Goal: Transaction & Acquisition: Purchase product/service

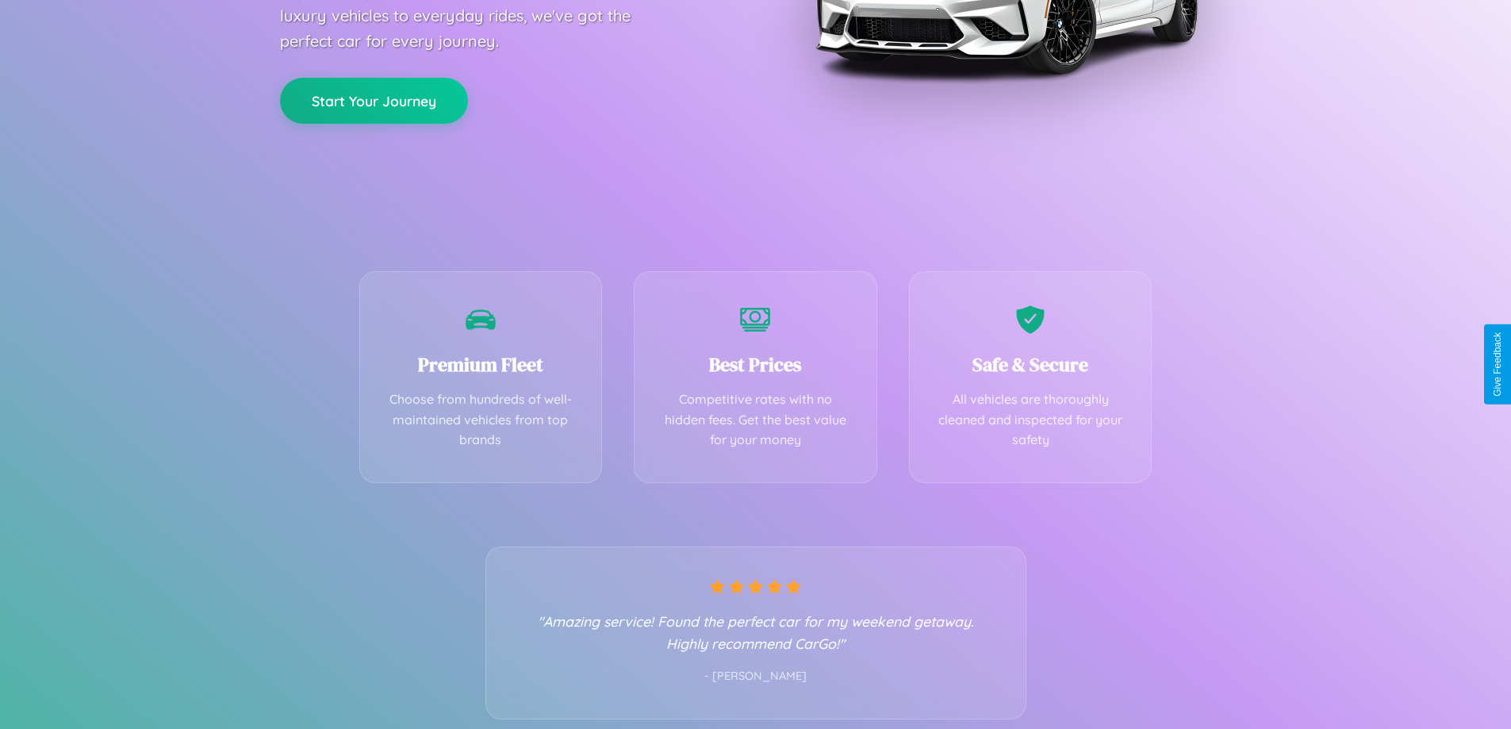
scroll to position [313, 0]
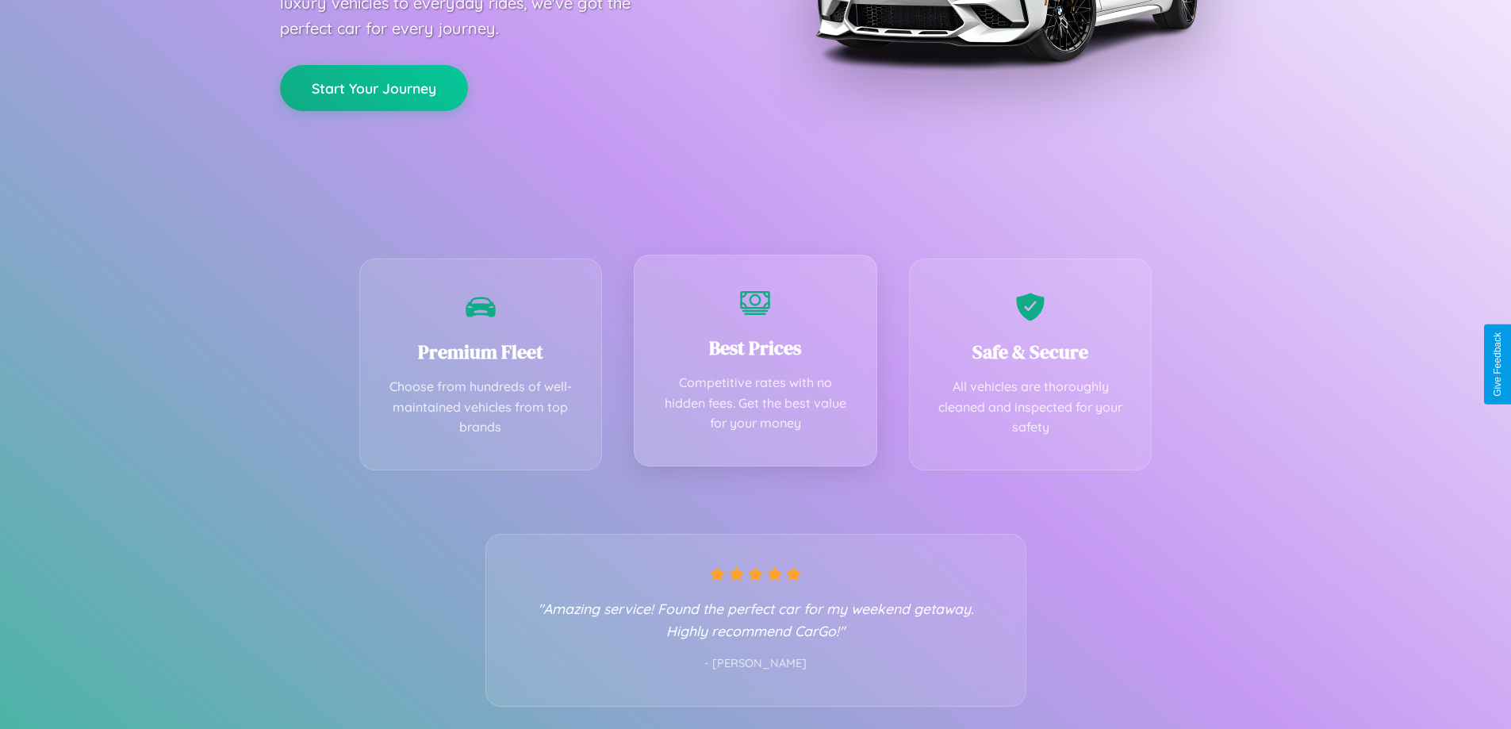
click at [755, 364] on div "Best Prices Competitive rates with no hidden fees. Get the best value for your …" at bounding box center [756, 361] width 244 height 212
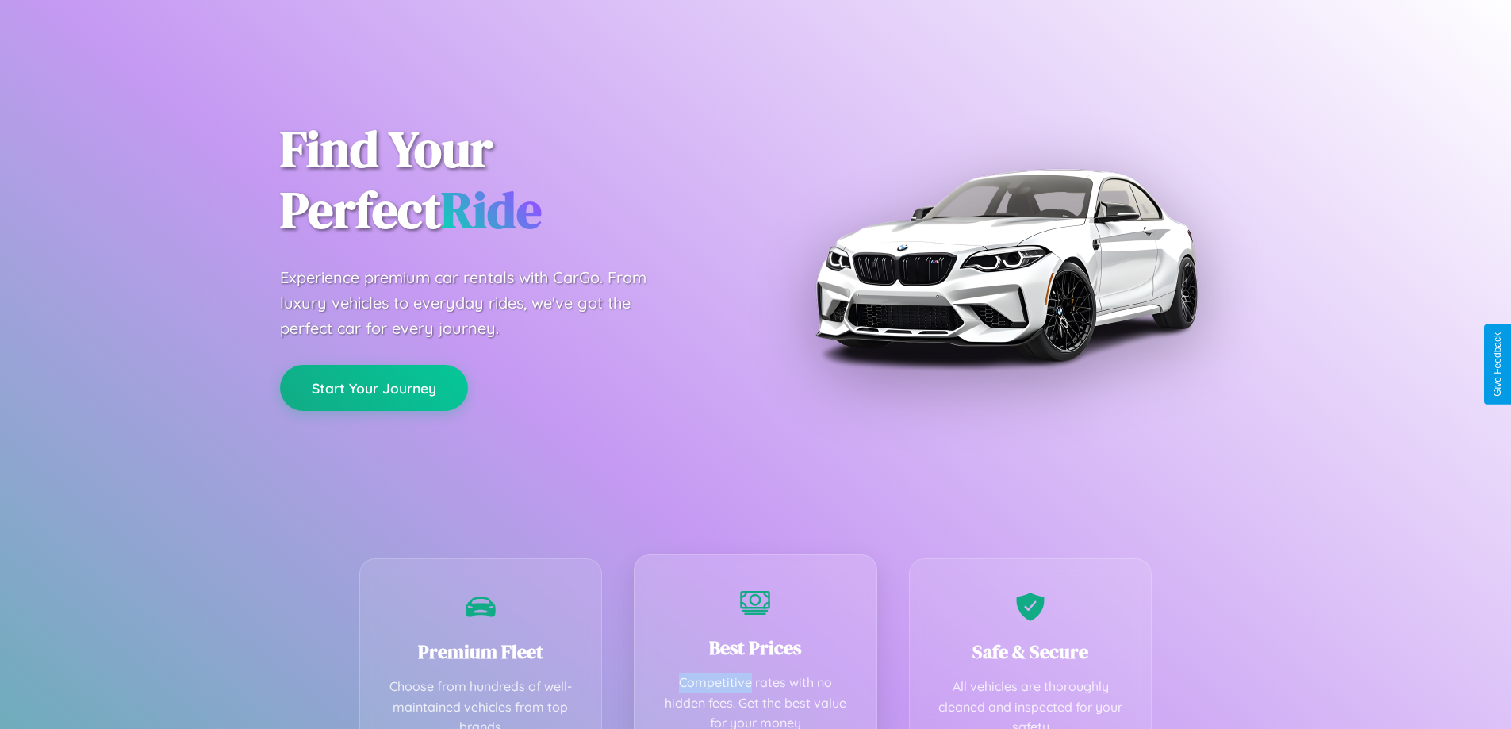
scroll to position [0, 0]
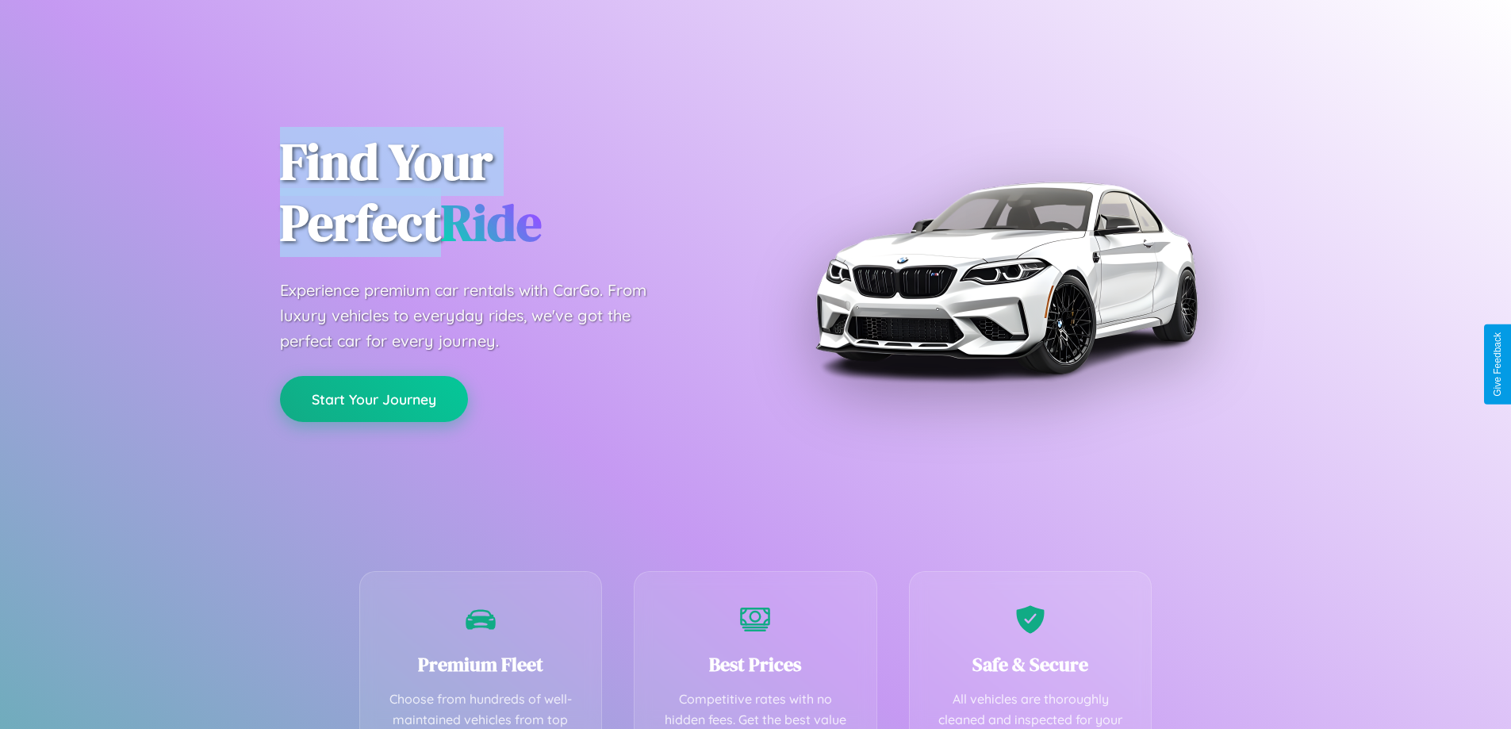
click at [374, 399] on button "Start Your Journey" at bounding box center [374, 399] width 188 height 46
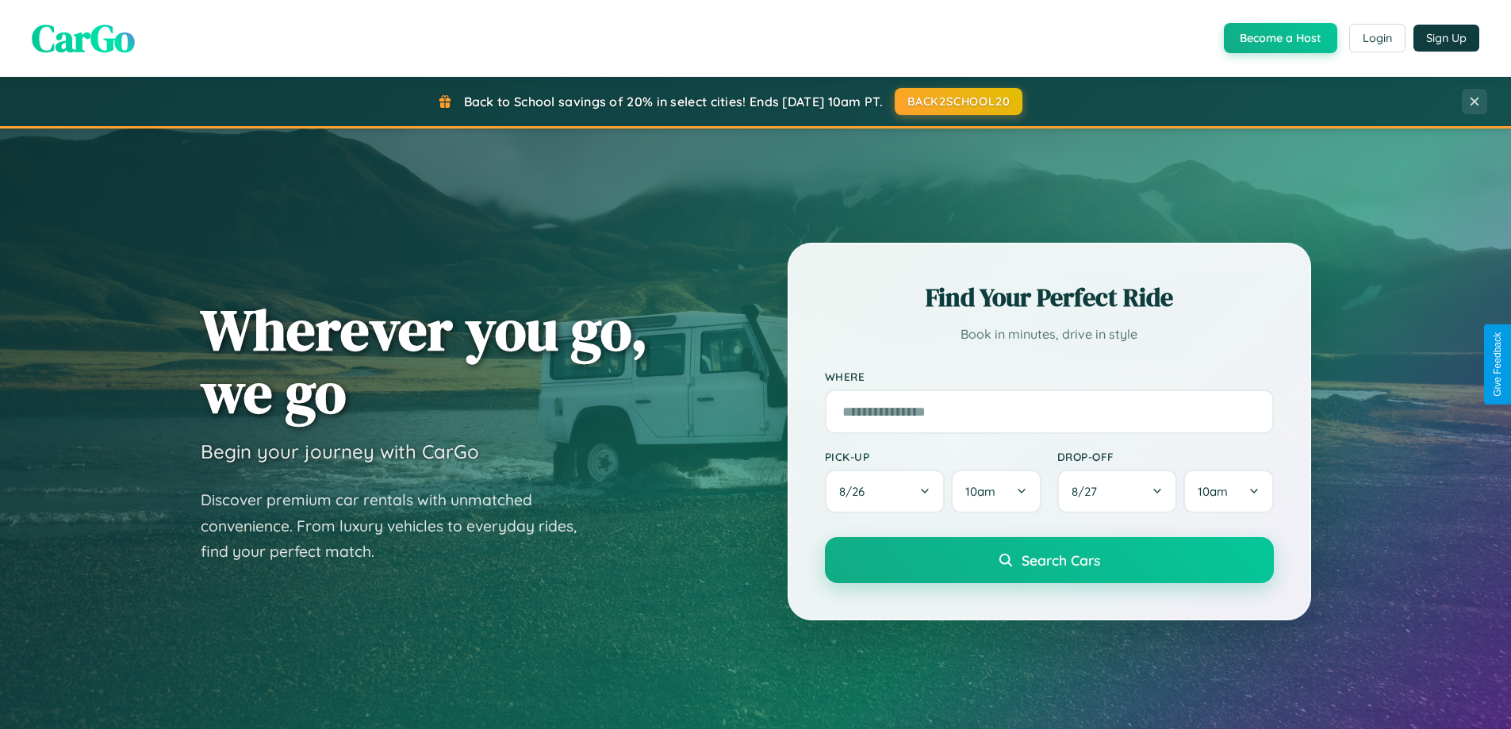
scroll to position [47, 0]
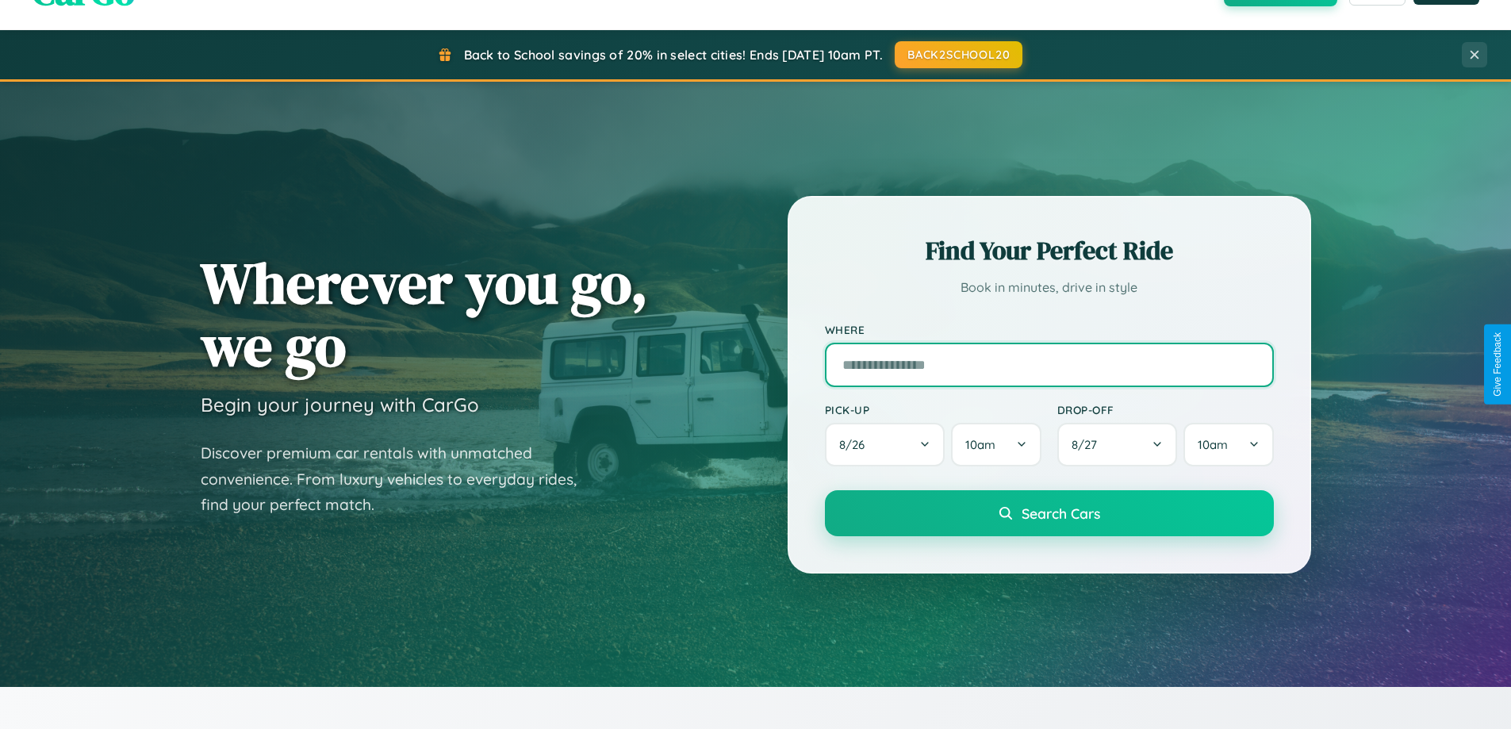
click at [1049, 364] on input "text" at bounding box center [1049, 365] width 449 height 44
type input "**********"
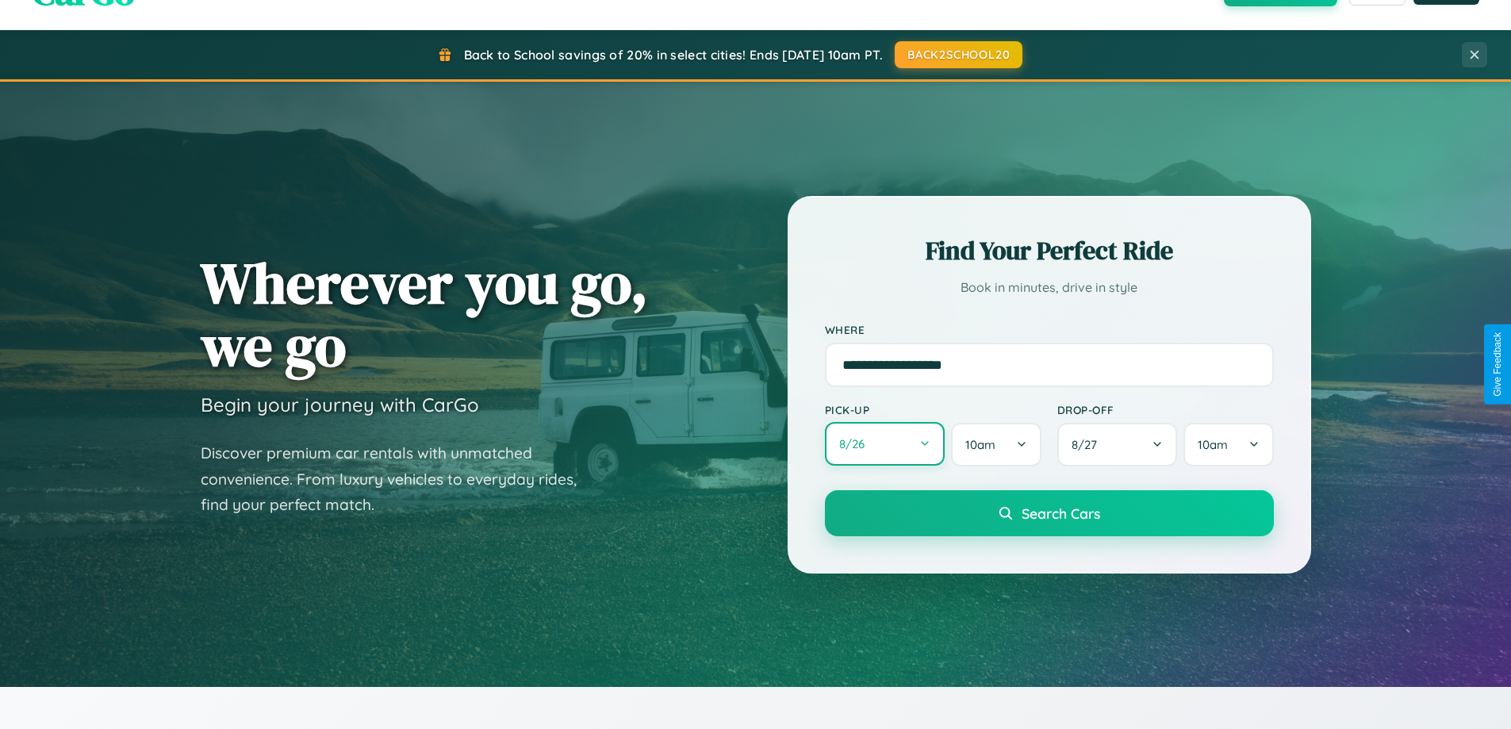
click at [885, 444] on button "8 / 26" at bounding box center [885, 444] width 121 height 44
select select "*"
select select "****"
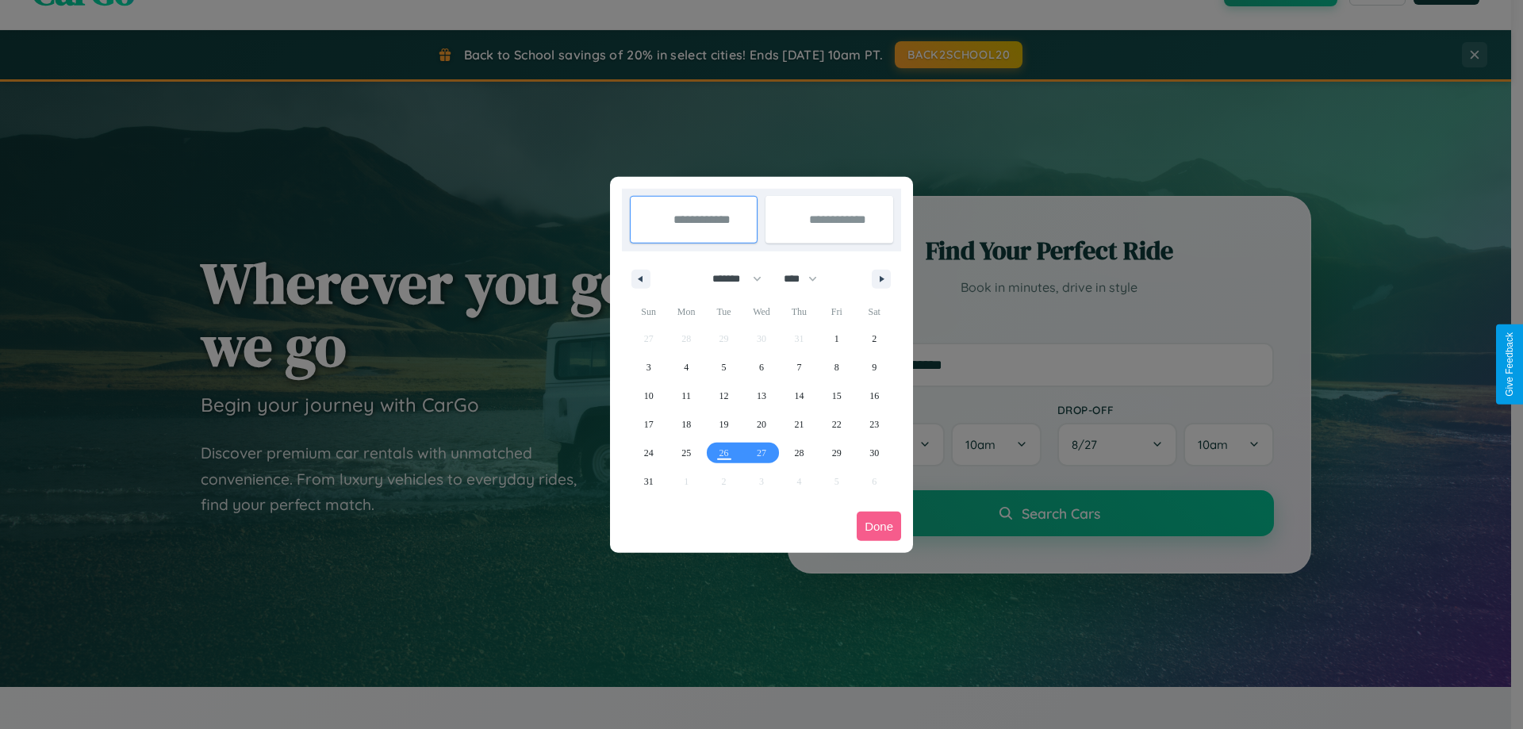
drag, startPoint x: 730, startPoint y: 278, endPoint x: 762, endPoint y: 318, distance: 50.8
click at [730, 278] on select "******* ******** ***** ***** *** **** **** ****** ********* ******* ******** **…" at bounding box center [733, 279] width 67 height 26
select select "*"
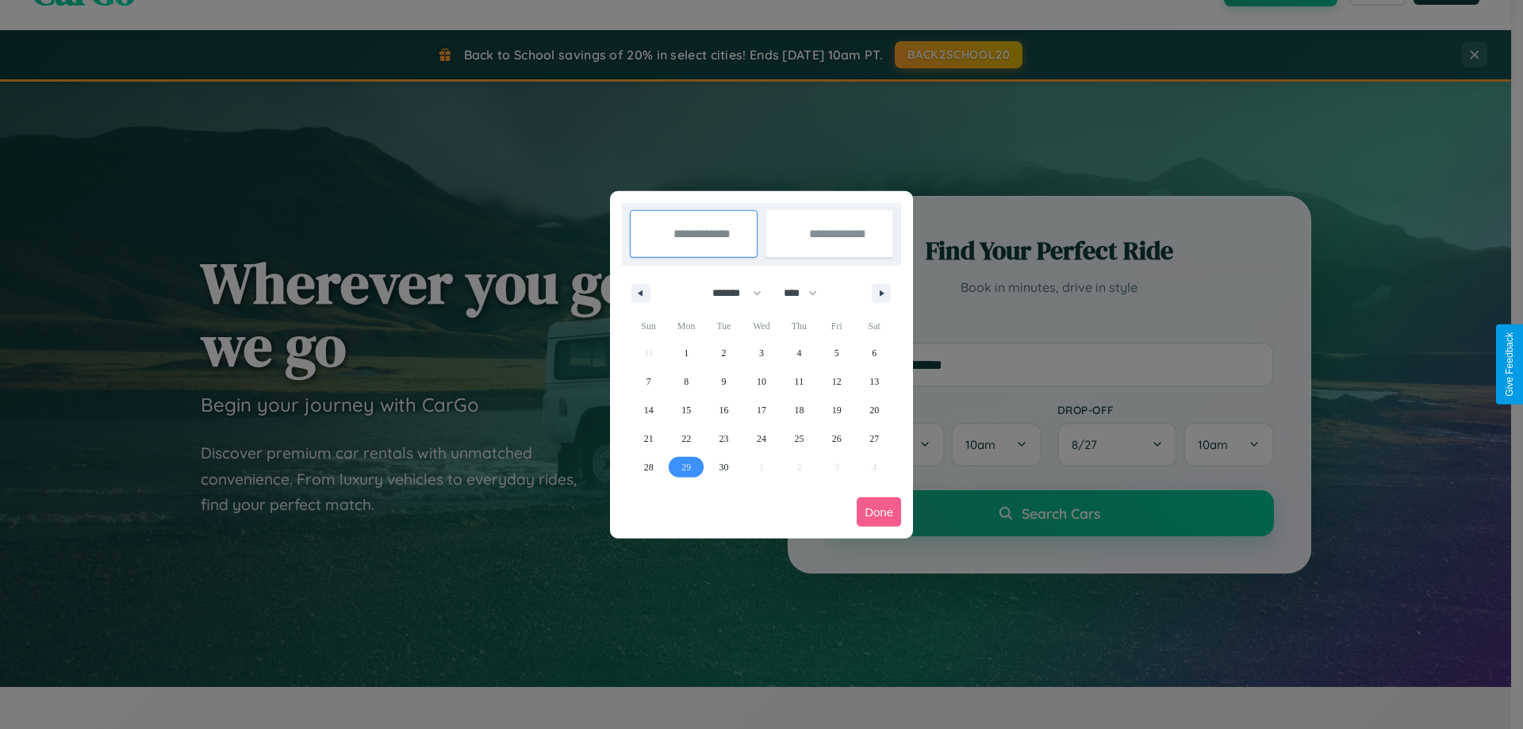
click at [686, 466] on span "29" at bounding box center [686, 467] width 10 height 29
type input "**********"
click at [881, 293] on icon "button" at bounding box center [885, 293] width 8 height 6
select select "*"
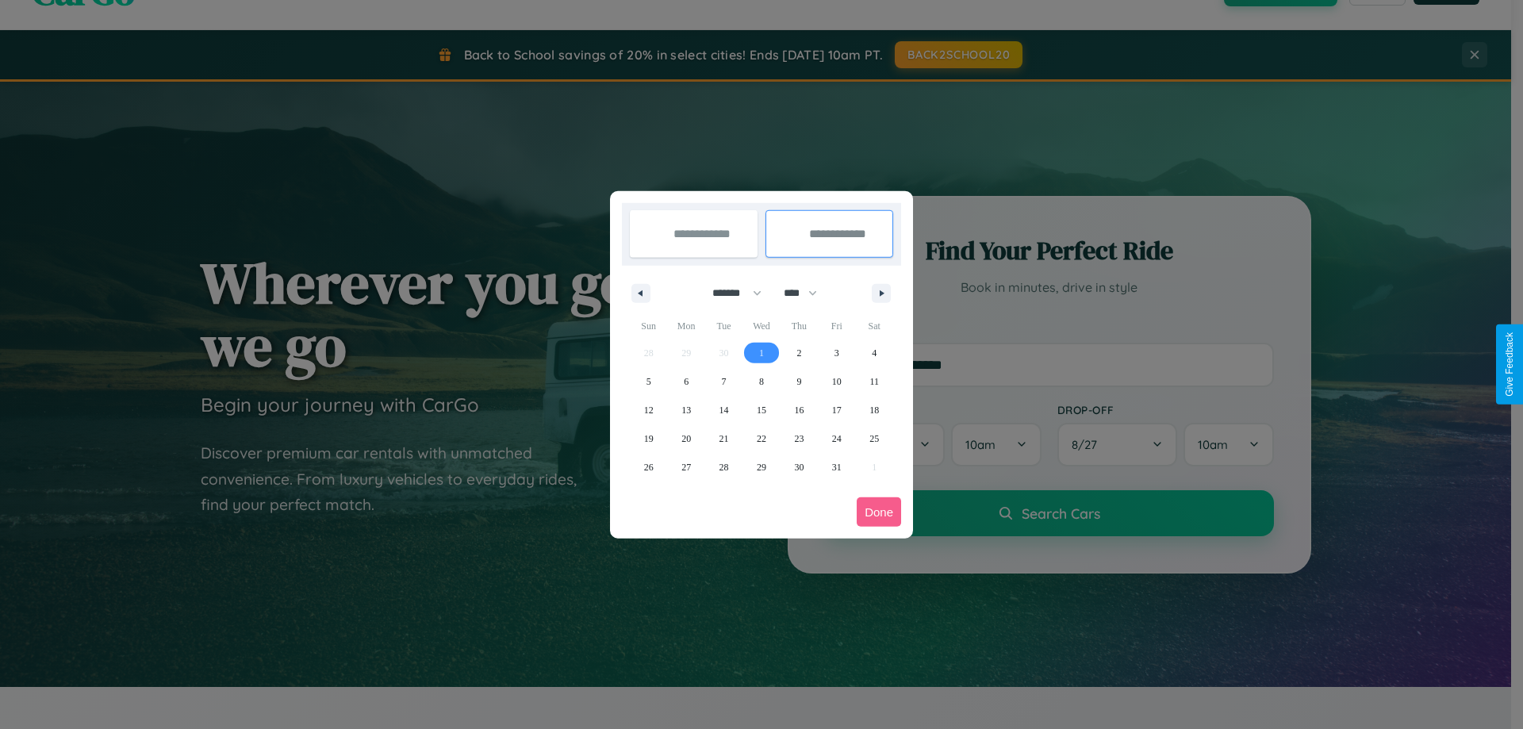
click at [761, 352] on span "1" at bounding box center [761, 353] width 5 height 29
type input "**********"
select select "*"
click at [879, 512] on button "Done" at bounding box center [879, 511] width 44 height 29
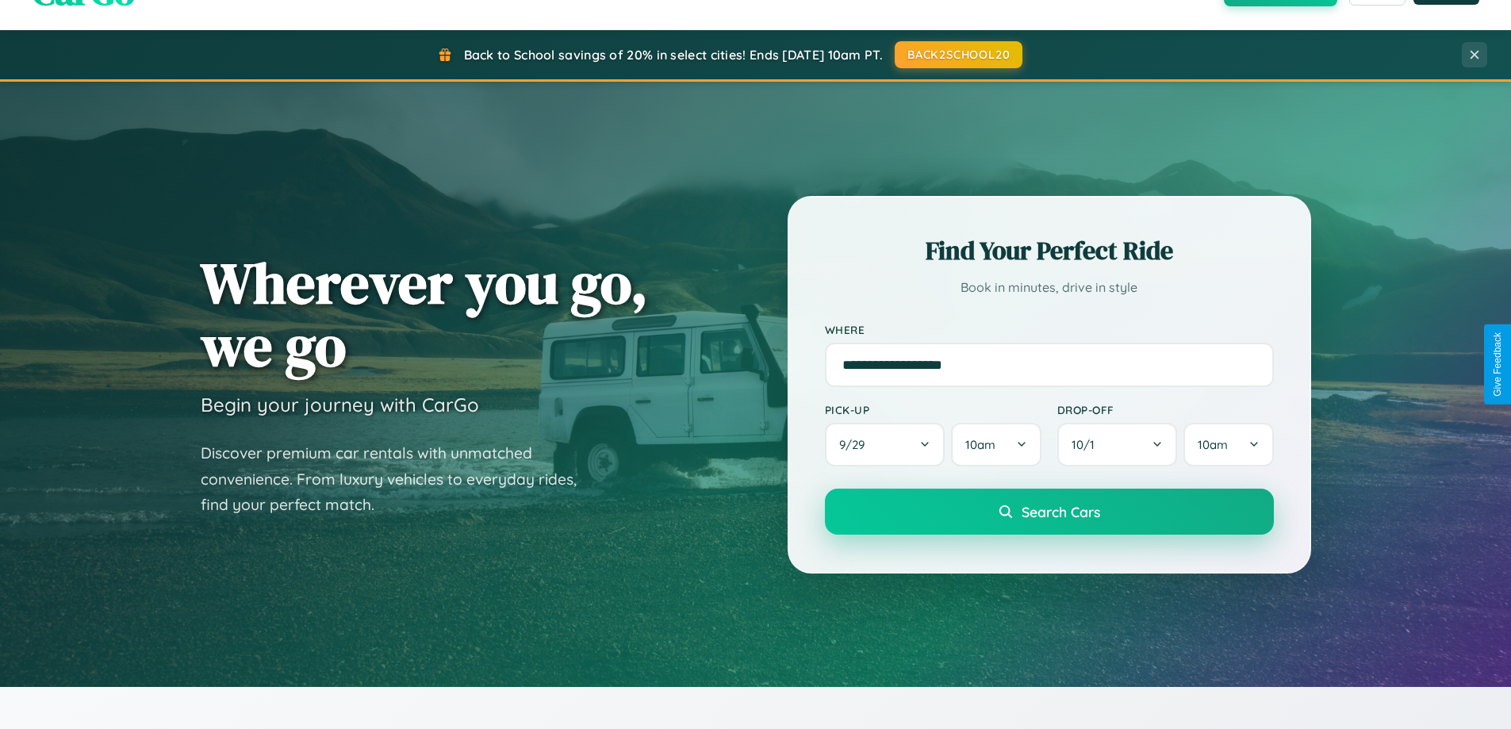
click at [1049, 512] on span "Search Cars" at bounding box center [1061, 511] width 79 height 17
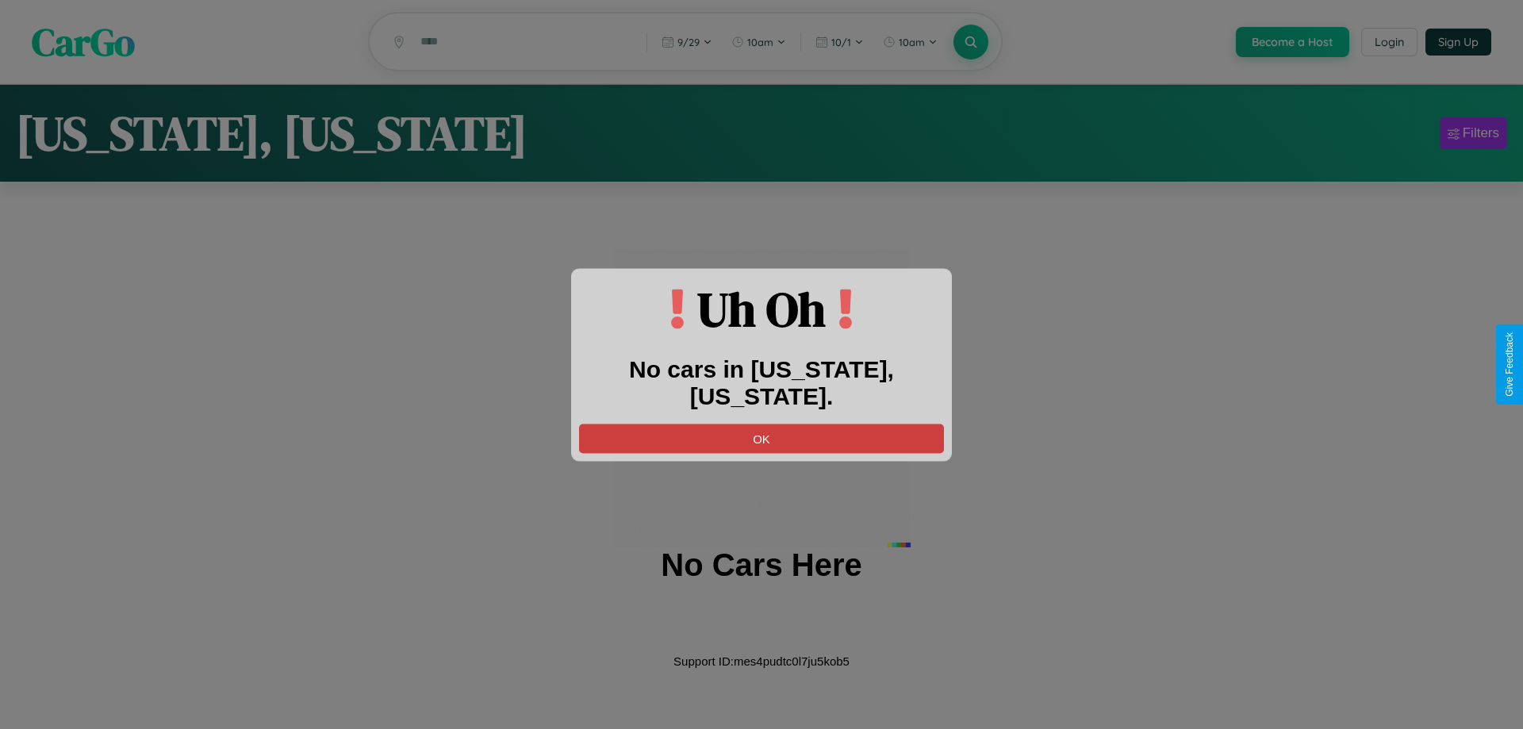
click at [762, 424] on button "OK" at bounding box center [761, 438] width 365 height 29
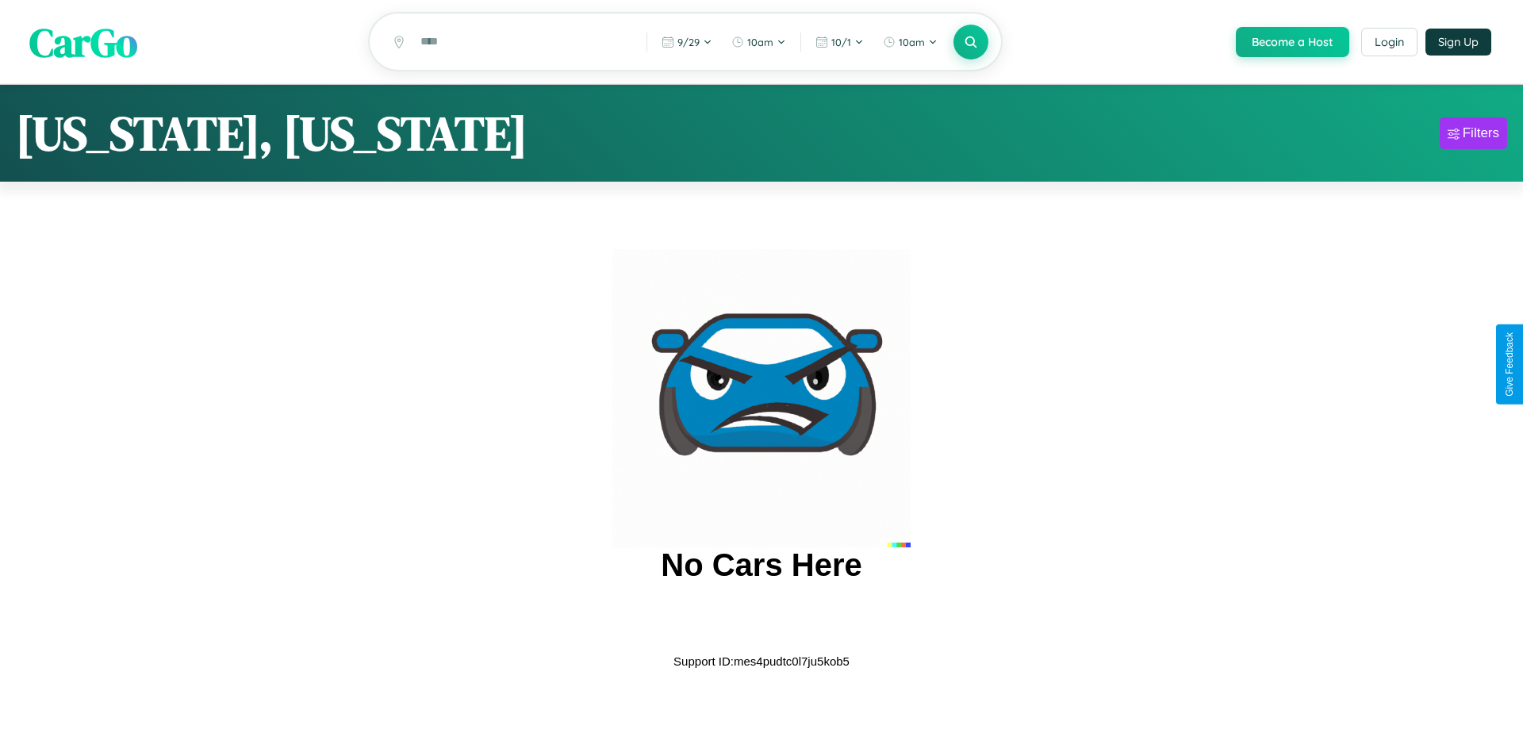
click at [83, 43] on span "CarGo" at bounding box center [83, 41] width 108 height 55
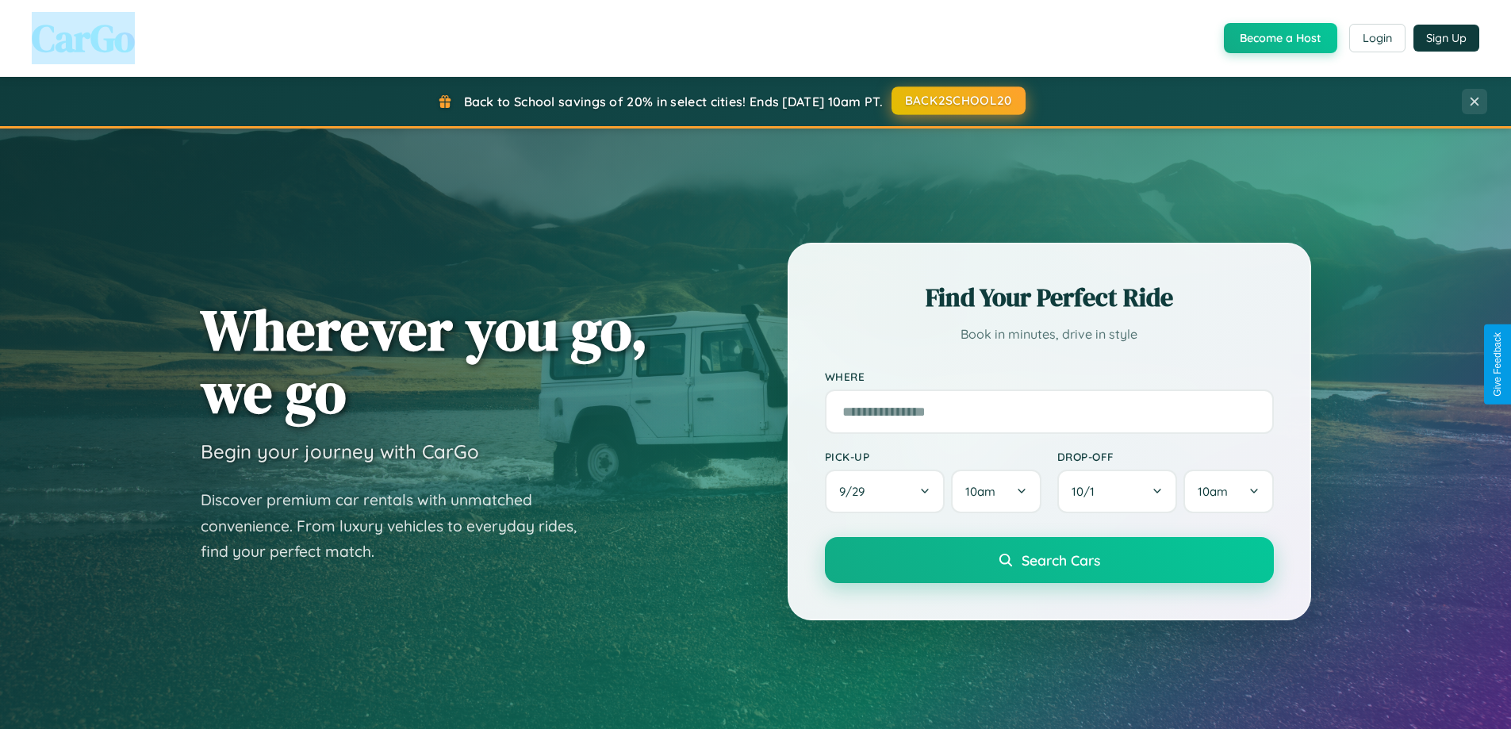
click at [958, 102] on button "BACK2SCHOOL20" at bounding box center [959, 100] width 134 height 29
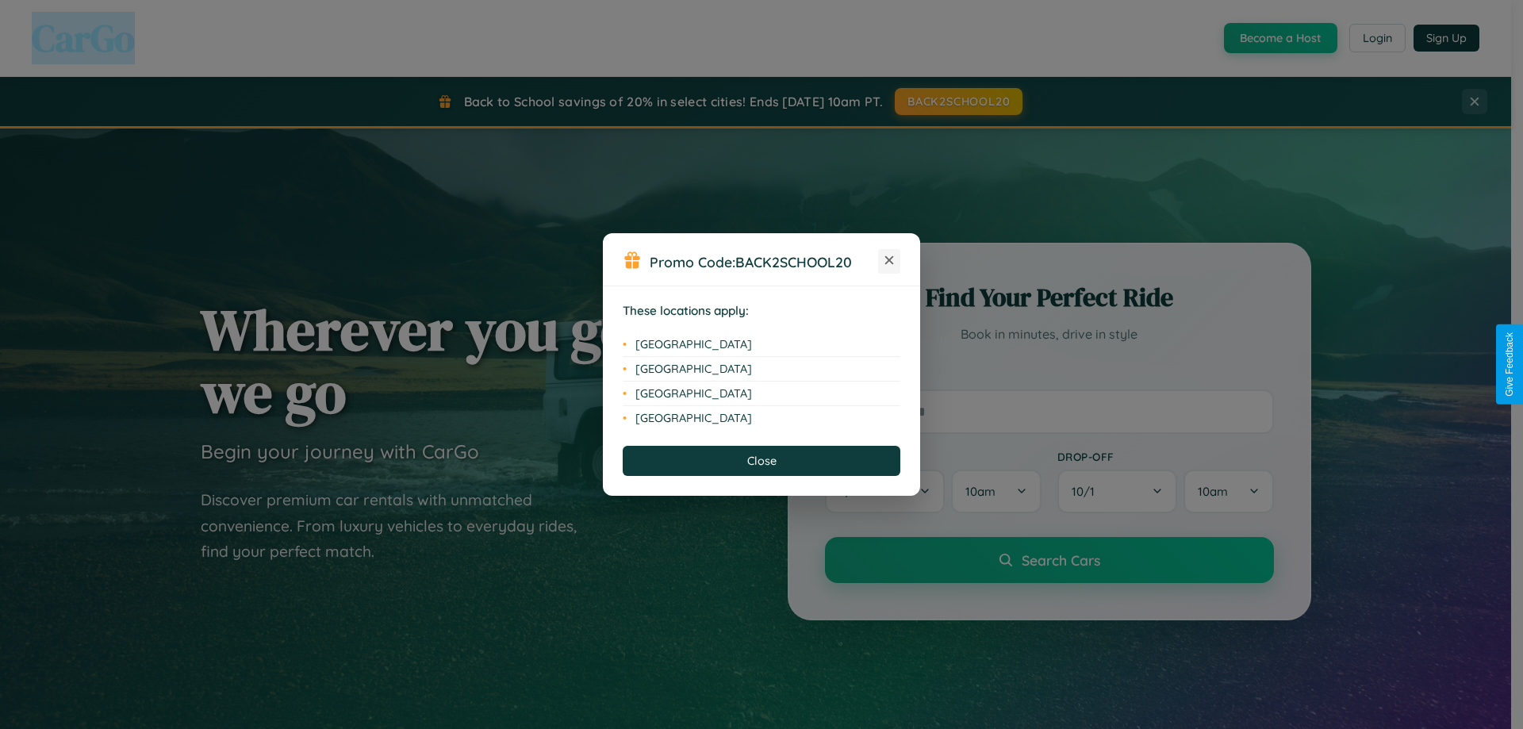
click at [889, 261] on icon at bounding box center [889, 260] width 9 height 9
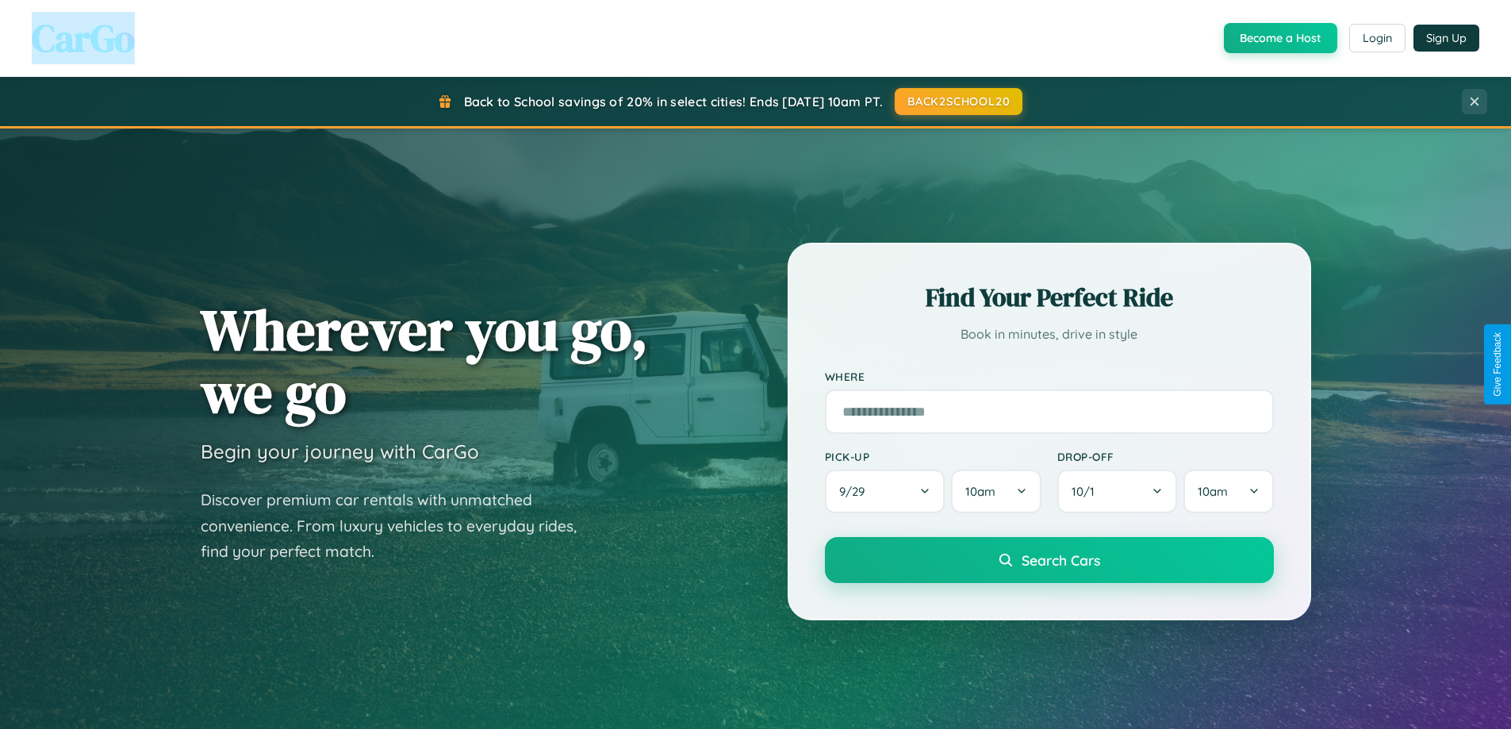
scroll to position [2549, 0]
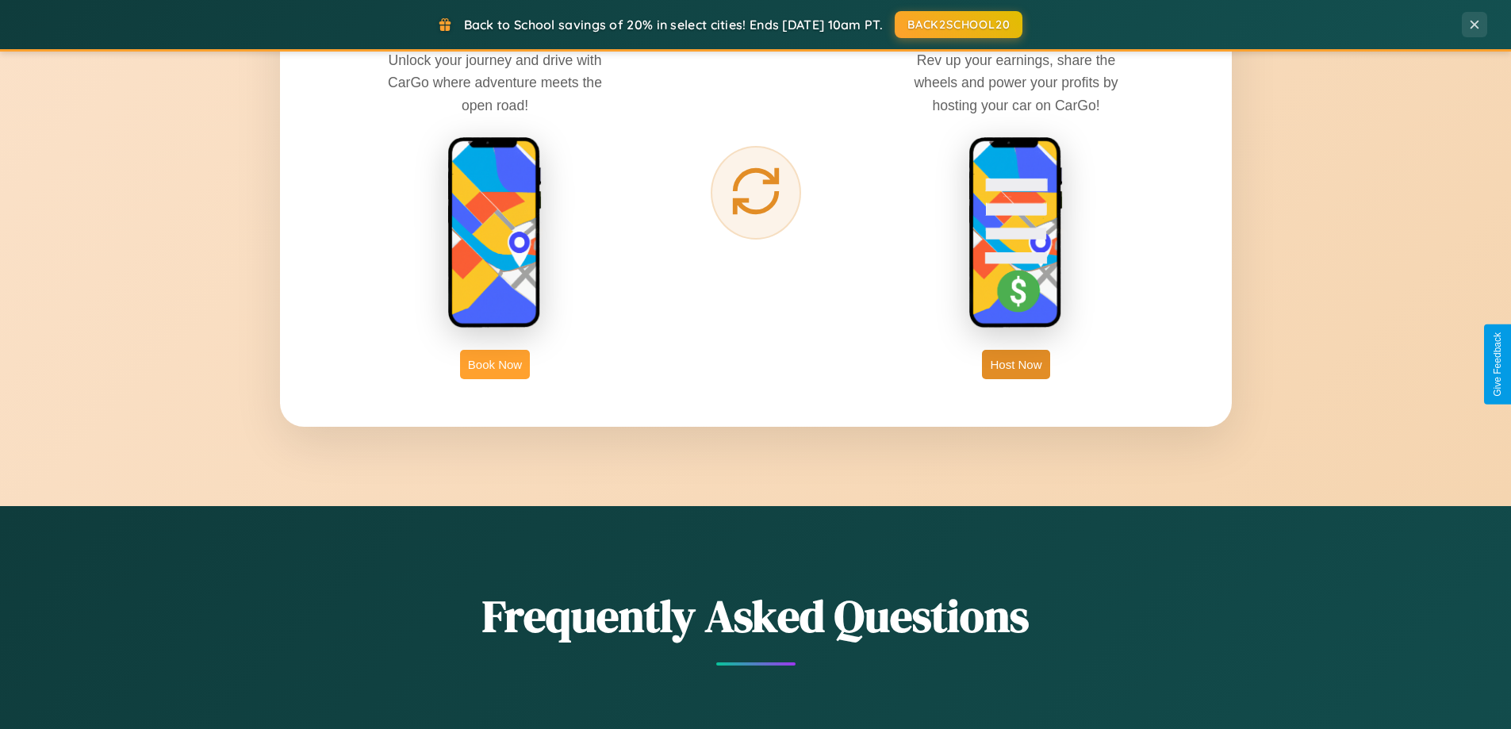
click at [495, 364] on button "Book Now" at bounding box center [495, 364] width 70 height 29
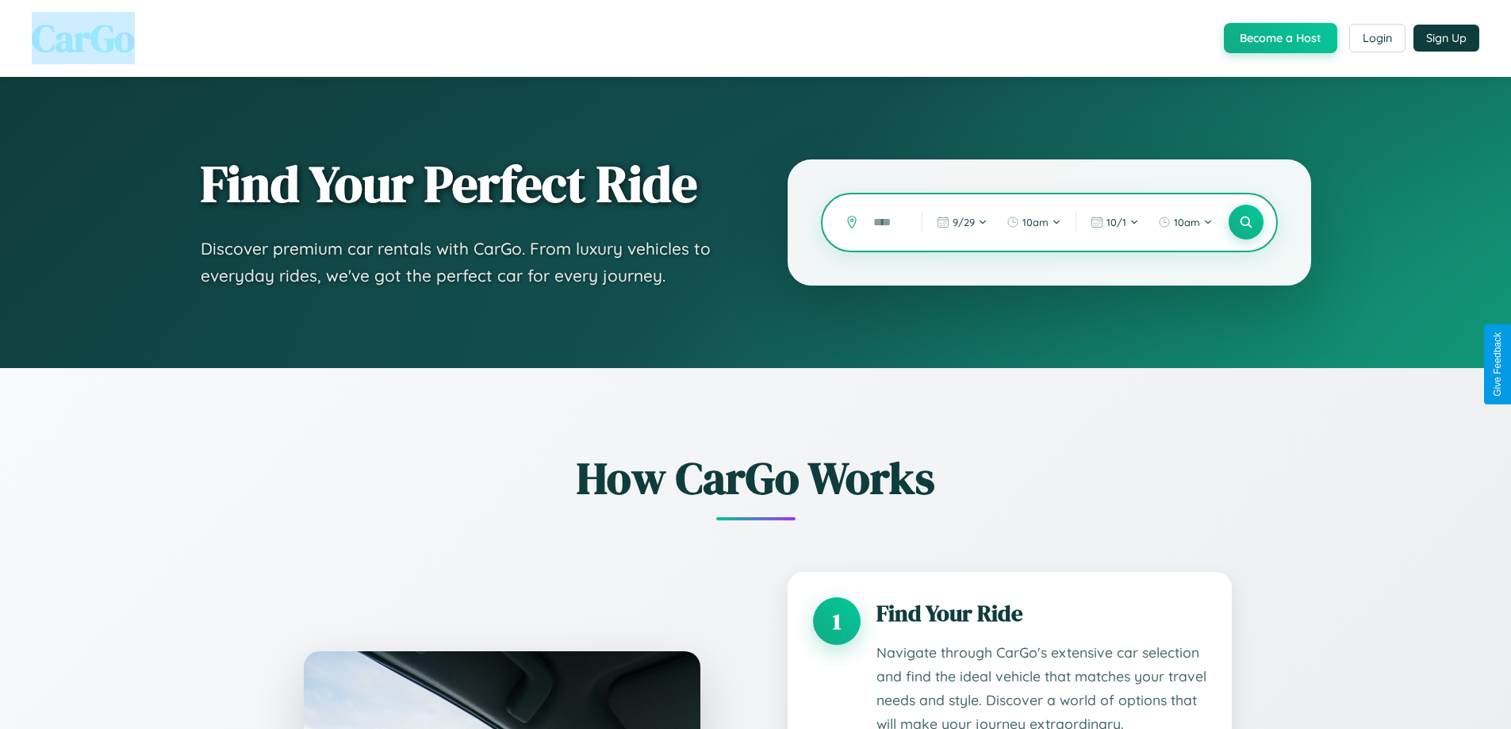
click at [886, 222] on input "text" at bounding box center [885, 223] width 40 height 28
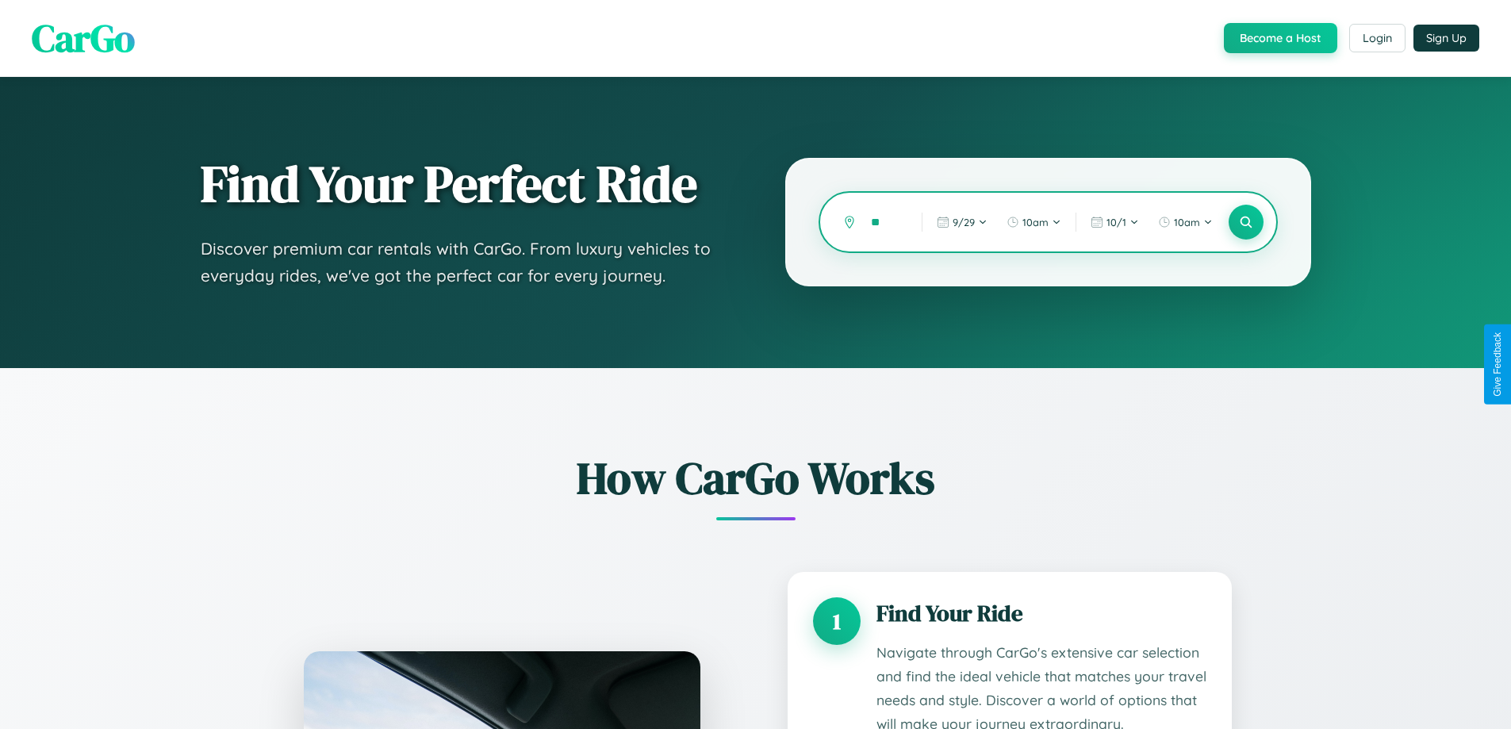
type input "*"
type input "******"
click at [1245, 222] on icon at bounding box center [1245, 222] width 15 height 15
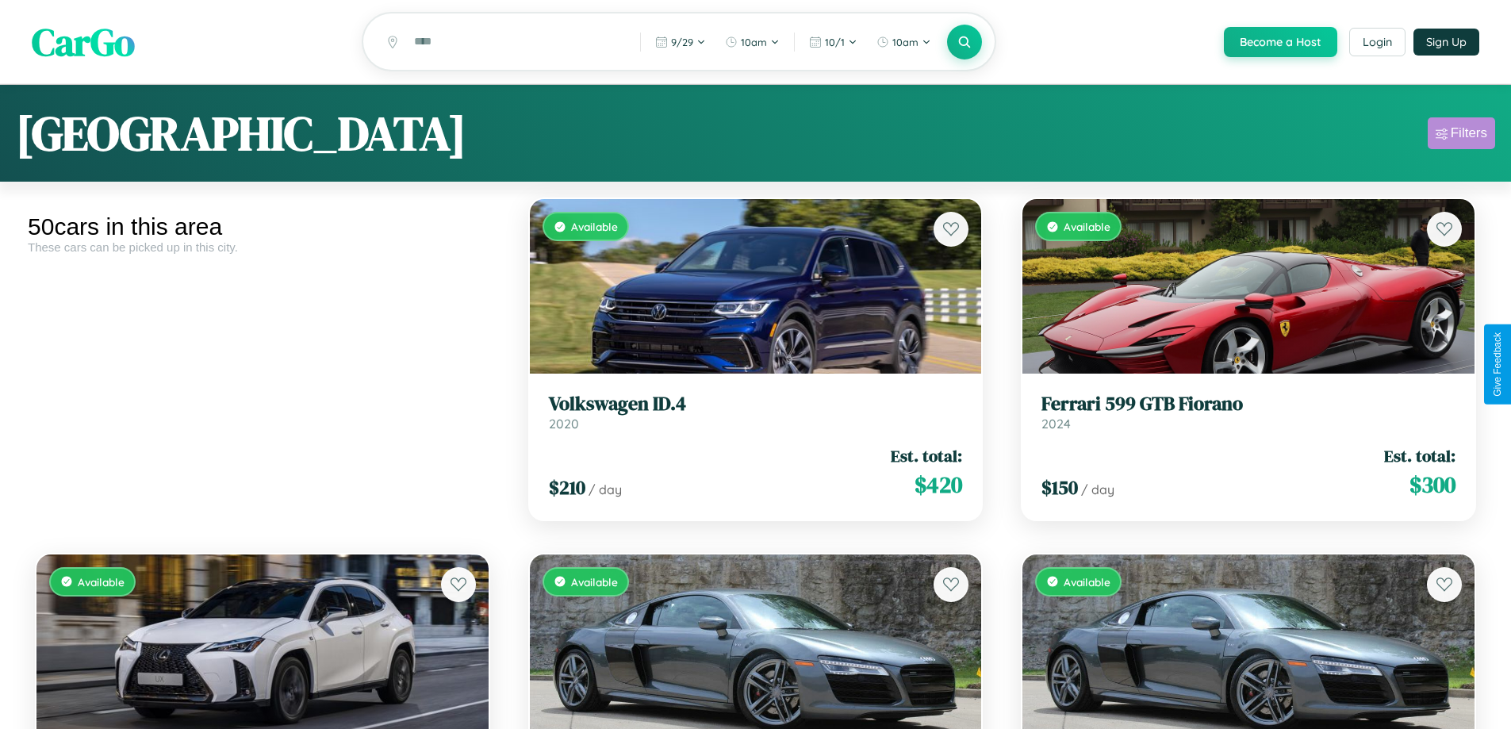
click at [1461, 136] on div "Filters" at bounding box center [1469, 133] width 36 height 16
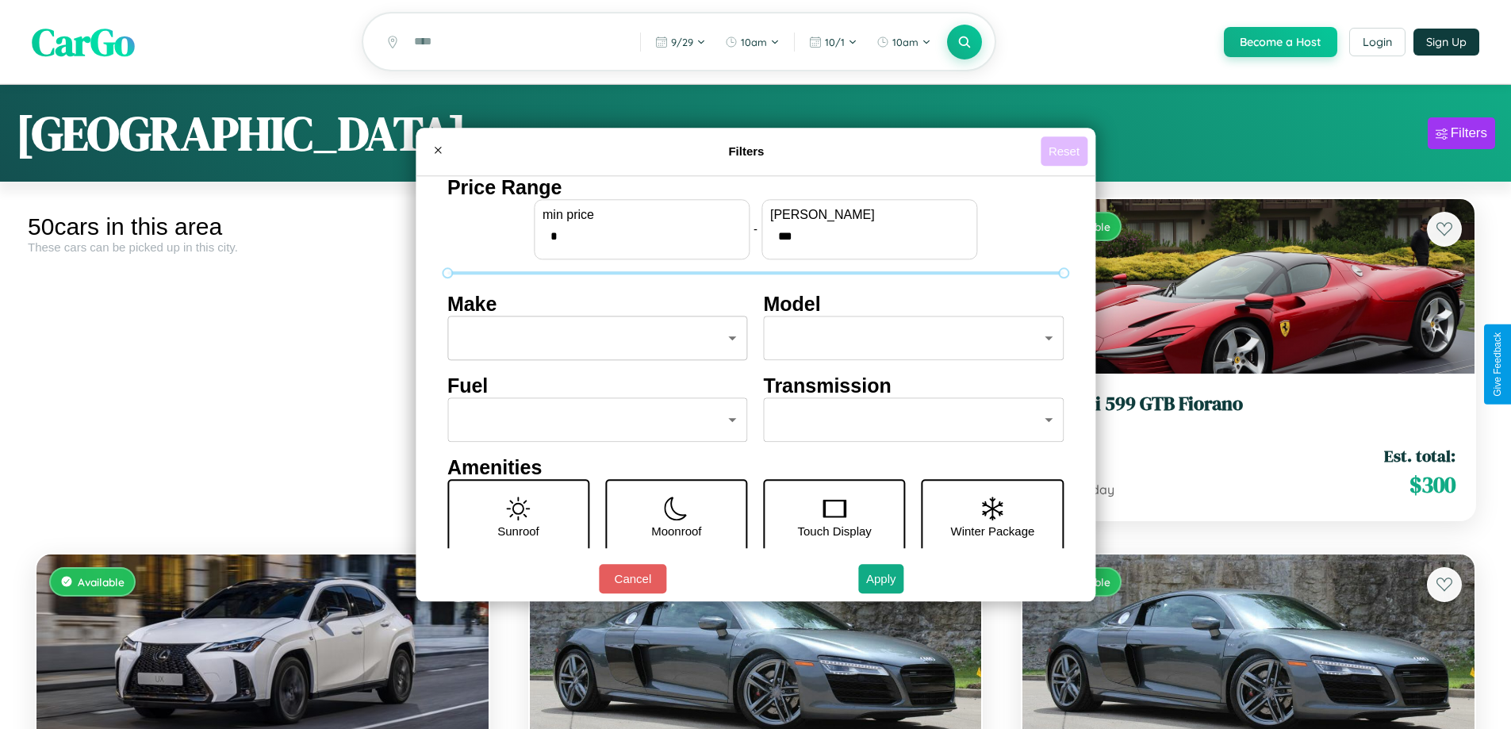
click at [1066, 151] on button "Reset" at bounding box center [1064, 150] width 47 height 29
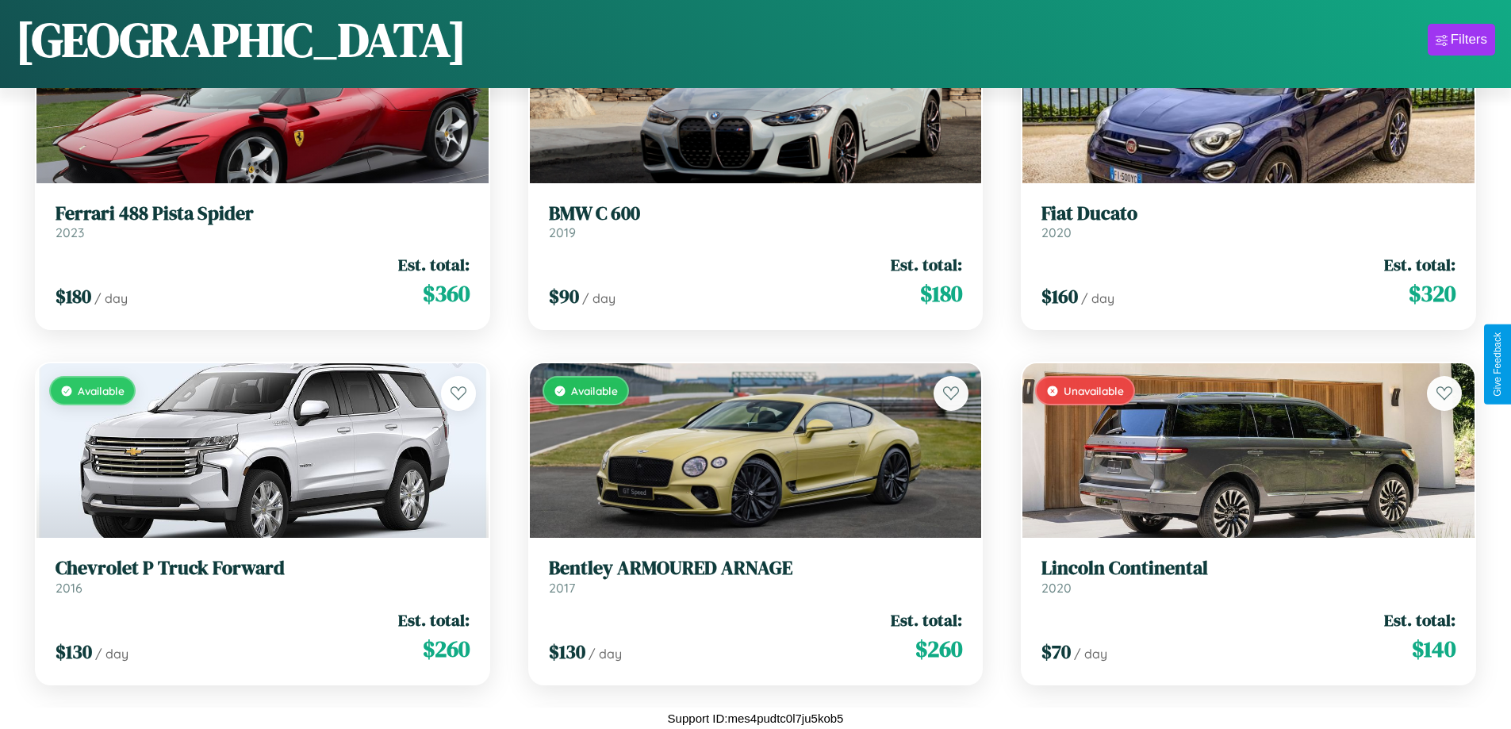
scroll to position [4486, 0]
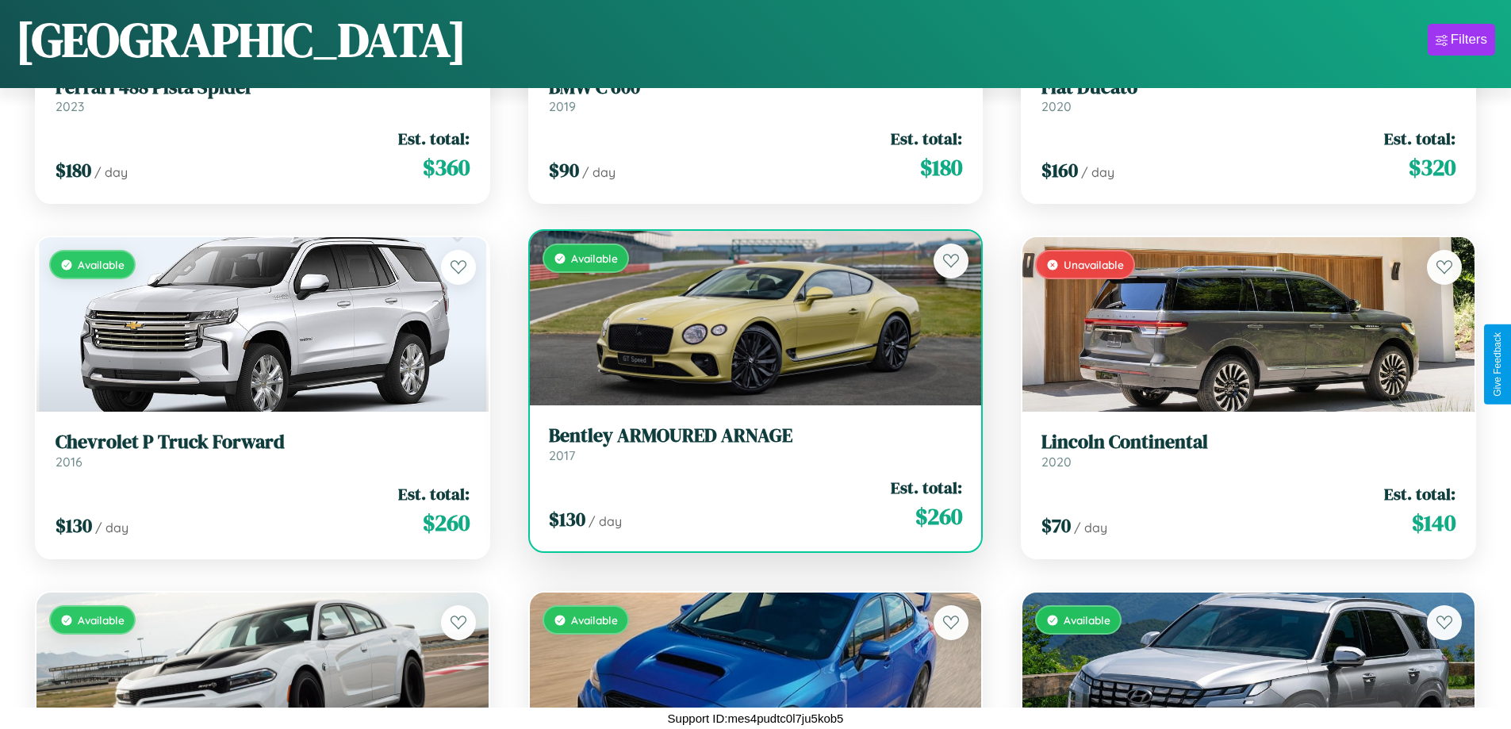
click at [749, 450] on link "Bentley ARMOURED ARNAGE 2017" at bounding box center [756, 443] width 414 height 39
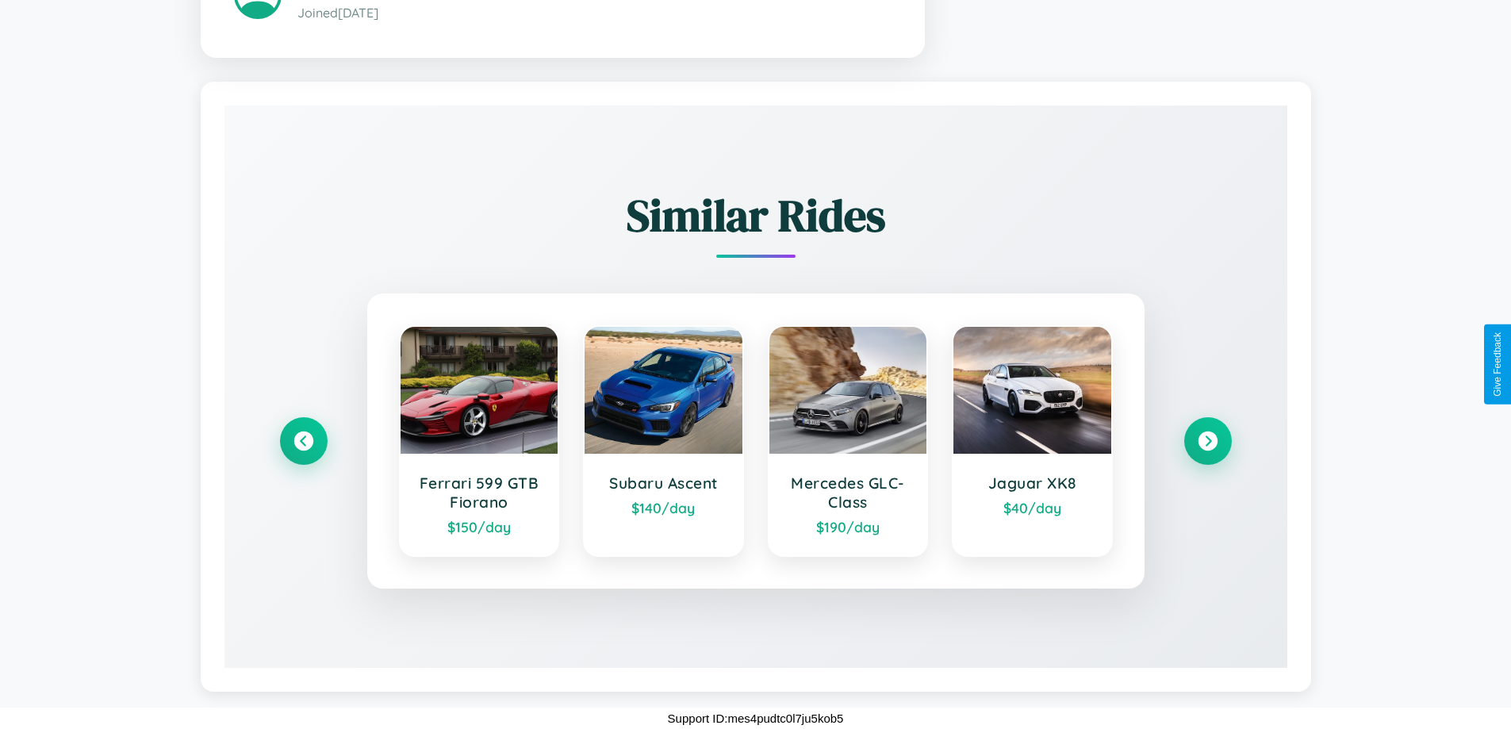
scroll to position [1006, 0]
click at [1207, 440] on icon at bounding box center [1207, 441] width 21 height 21
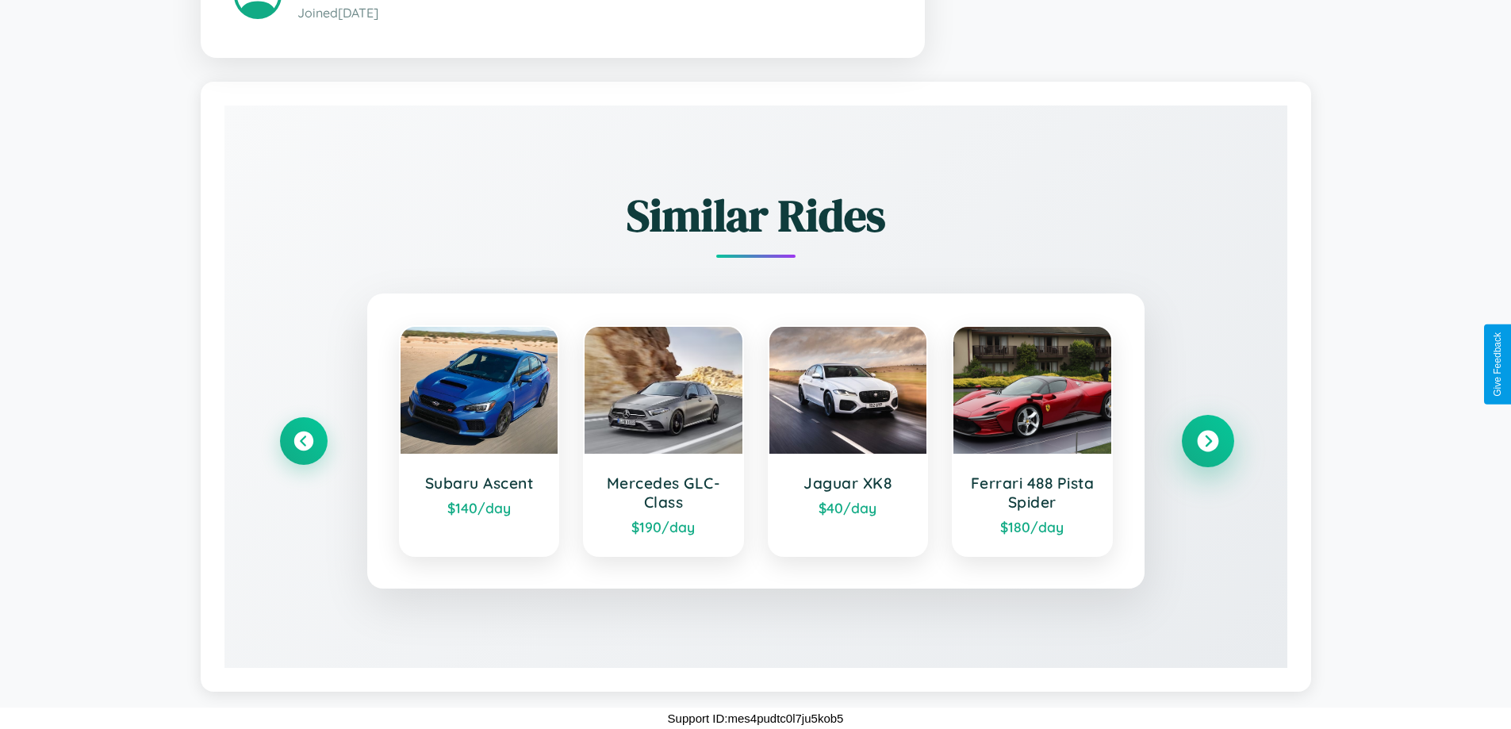
click at [1207, 440] on icon at bounding box center [1207, 441] width 21 height 21
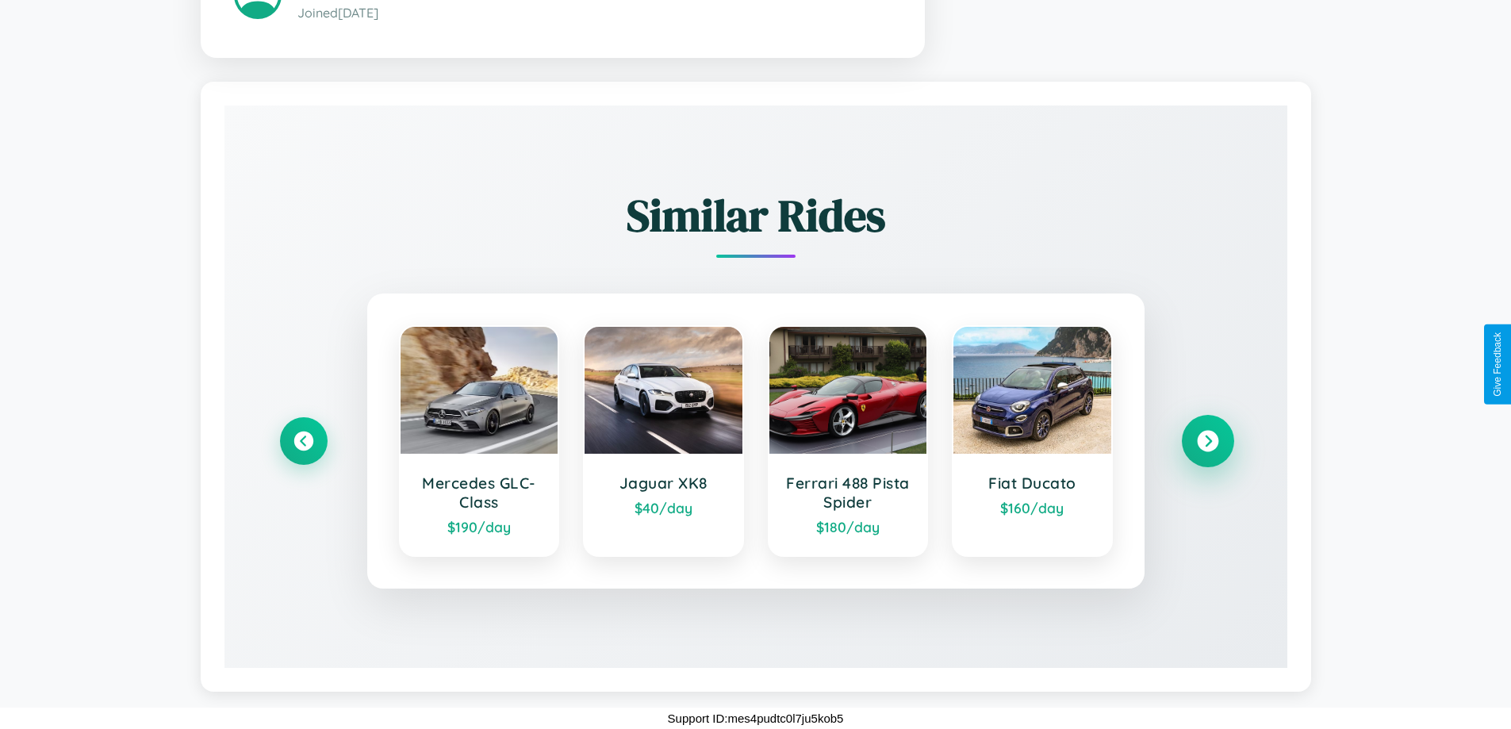
click at [1207, 440] on icon at bounding box center [1207, 441] width 21 height 21
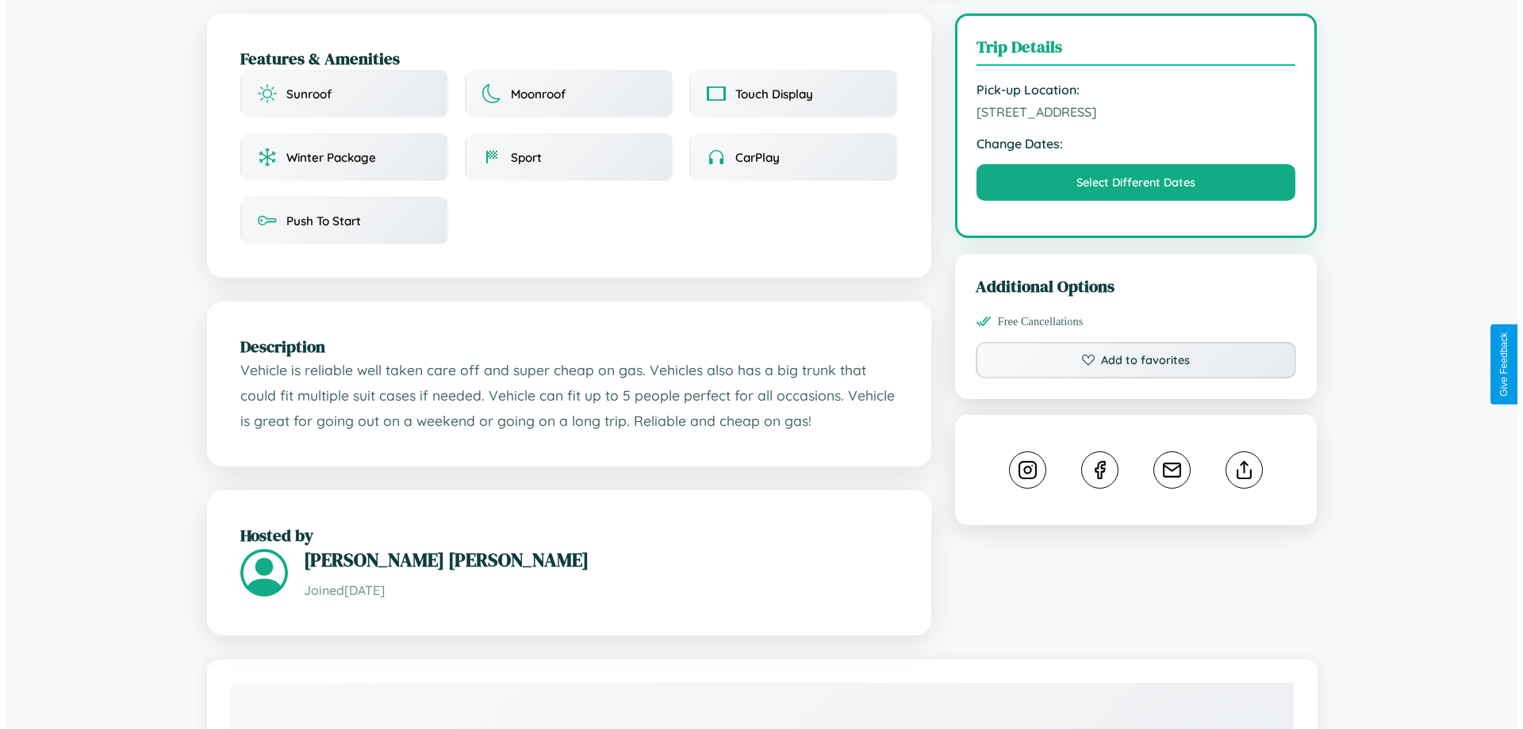
scroll to position [424, 0]
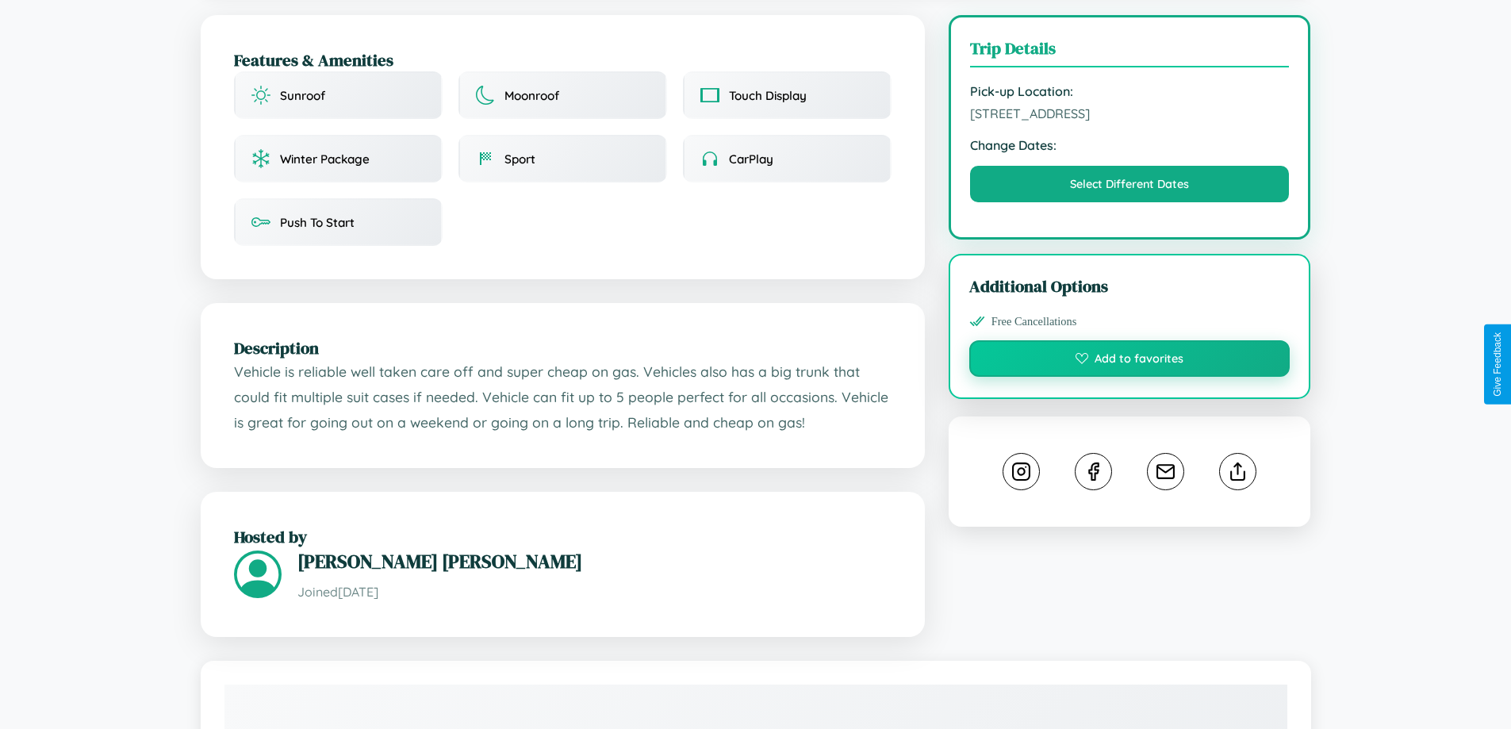
click at [1130, 364] on button "Add to favorites" at bounding box center [1129, 358] width 321 height 36
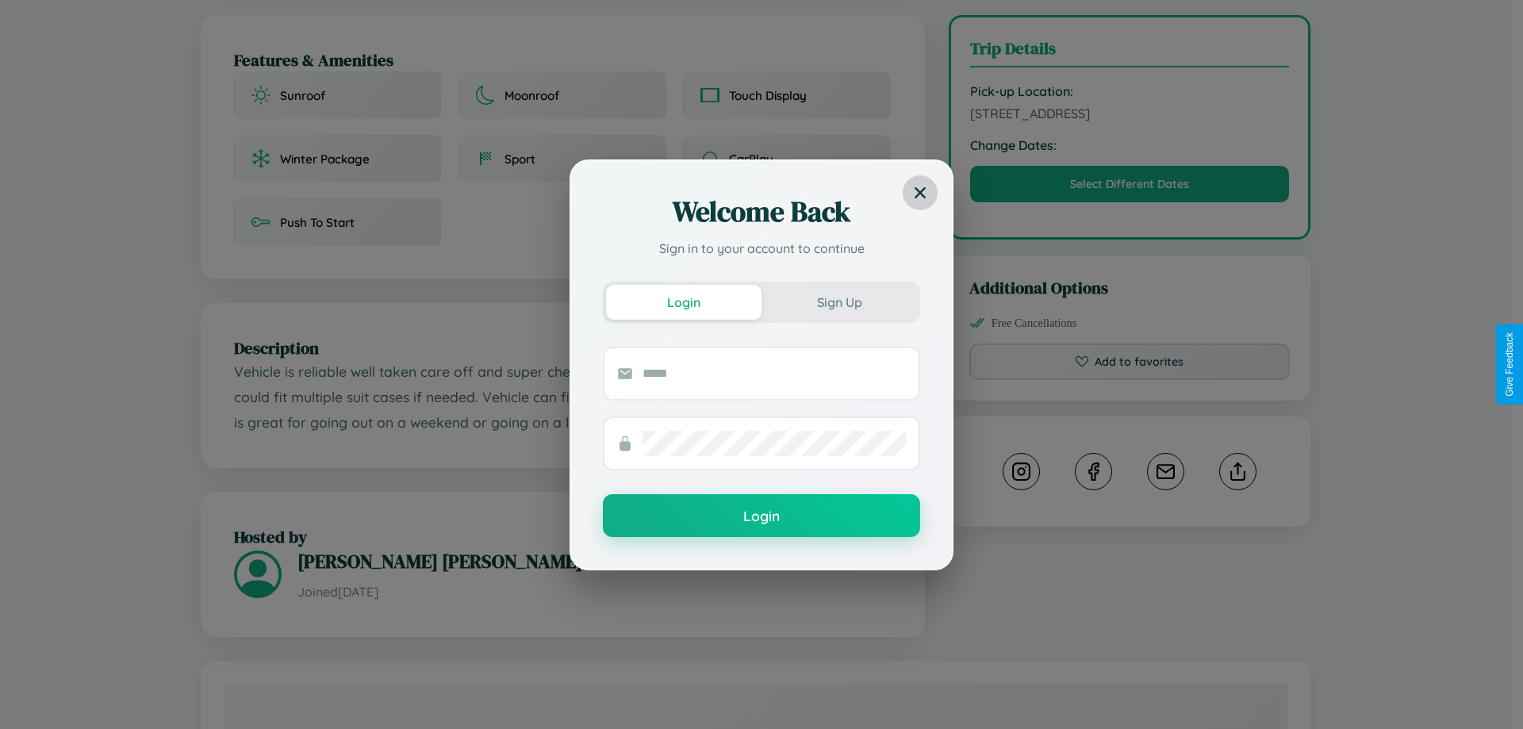
click at [920, 192] on icon at bounding box center [920, 191] width 11 height 11
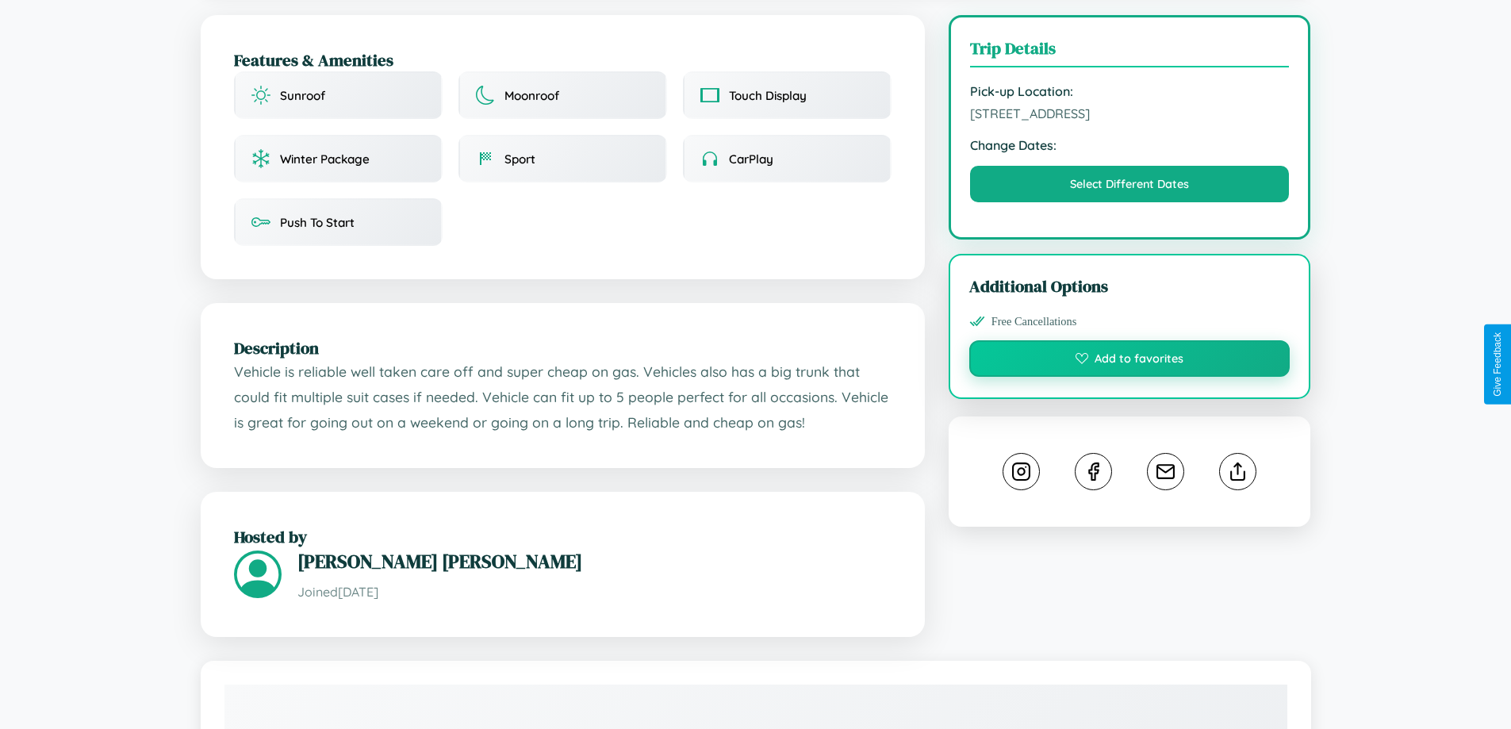
click at [1130, 362] on button "Add to favorites" at bounding box center [1129, 358] width 321 height 36
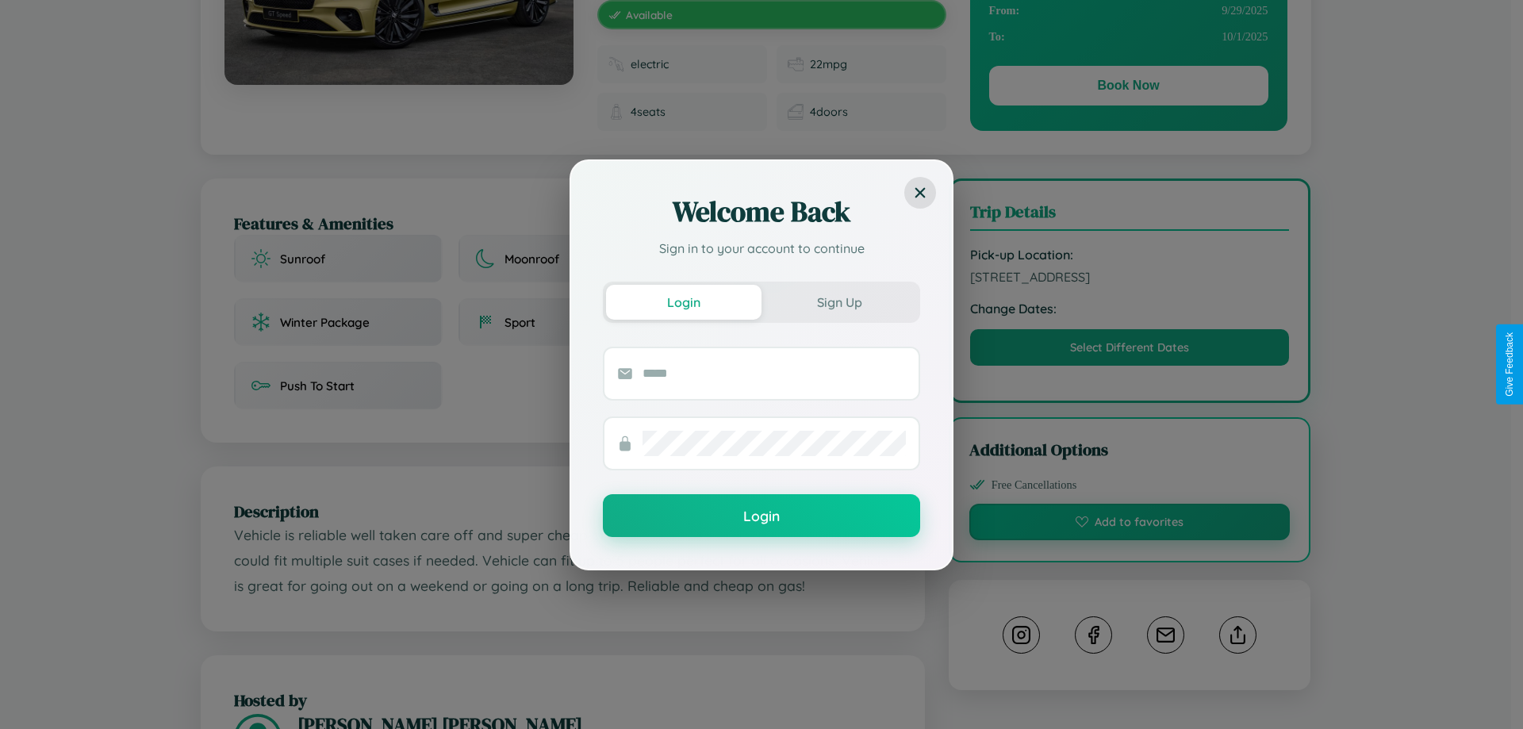
scroll to position [0, 0]
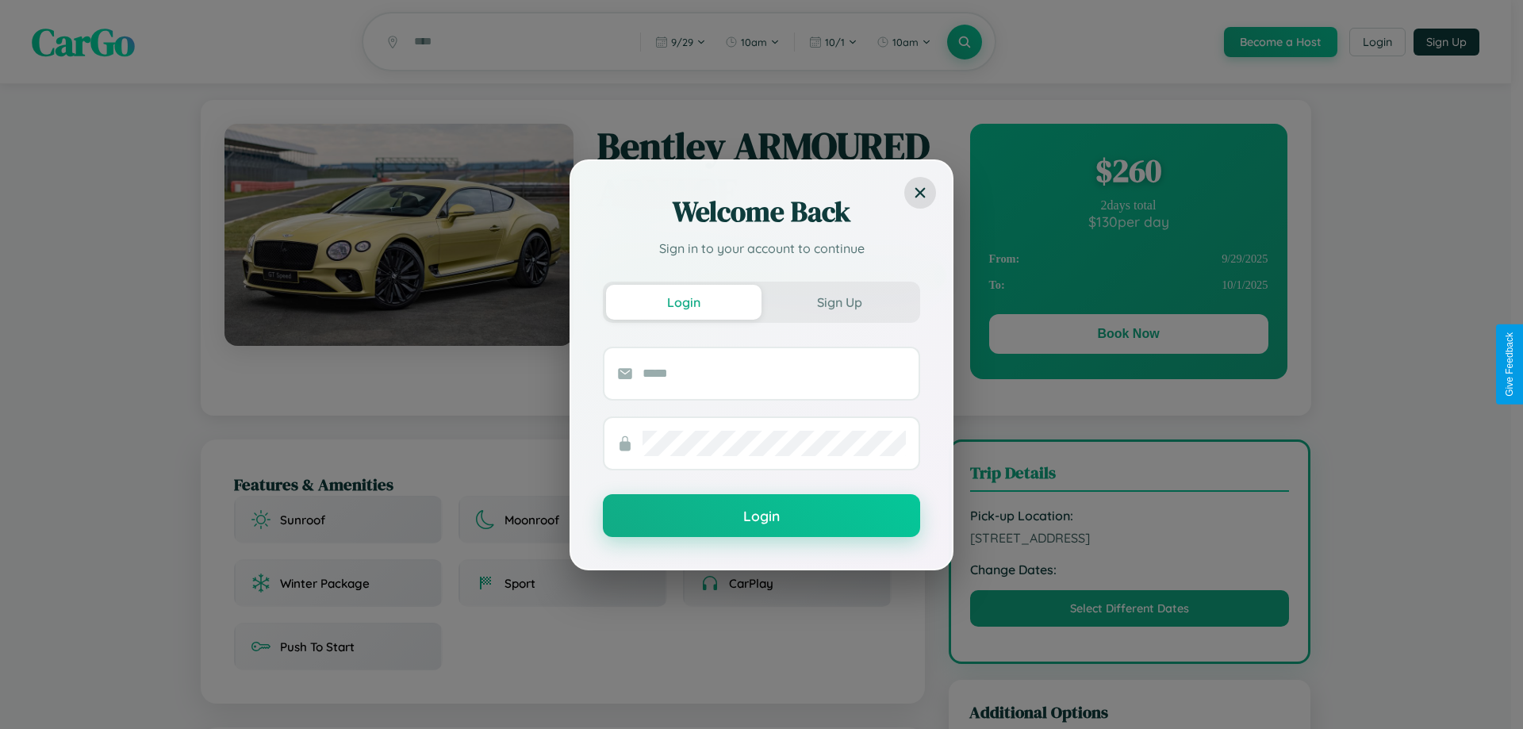
click at [1128, 336] on div "Welcome Back Sign in to your account to continue Login Sign Up Login" at bounding box center [761, 364] width 1523 height 729
